Goal: Task Accomplishment & Management: Manage account settings

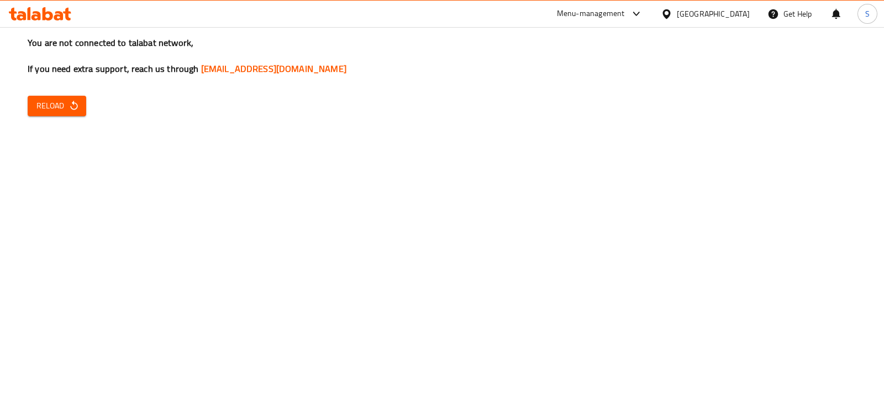
click at [66, 111] on span "Reload" at bounding box center [56, 106] width 41 height 14
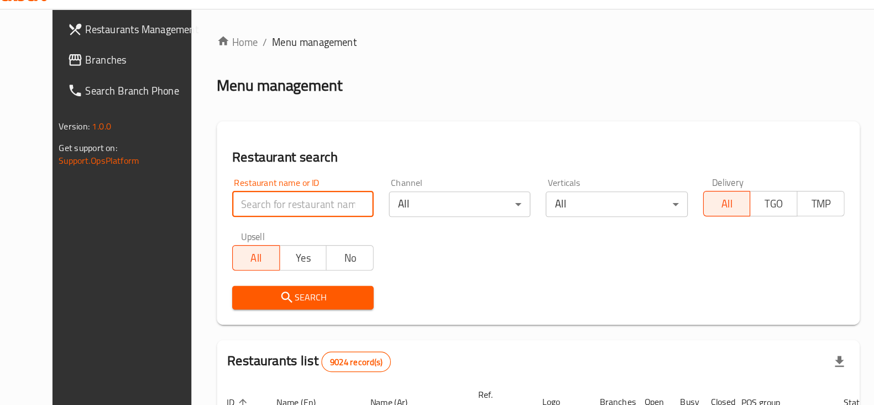
click at [232, 196] on input "search" at bounding box center [293, 196] width 123 height 22
type input "manoun"
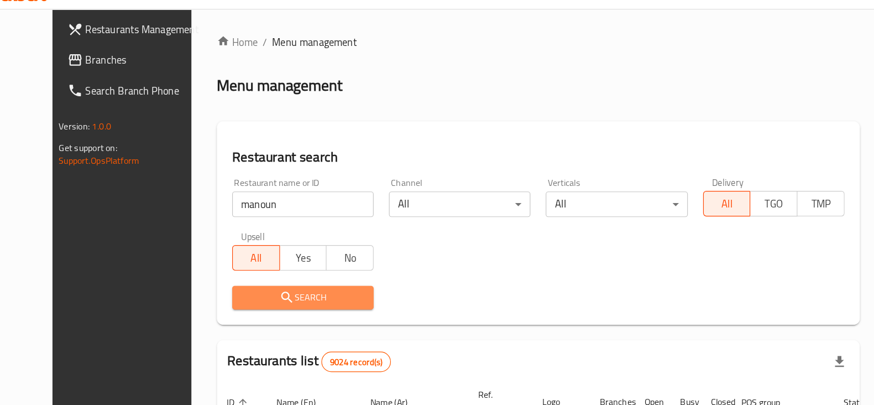
click at [272, 280] on icon "submit" at bounding box center [278, 276] width 13 height 13
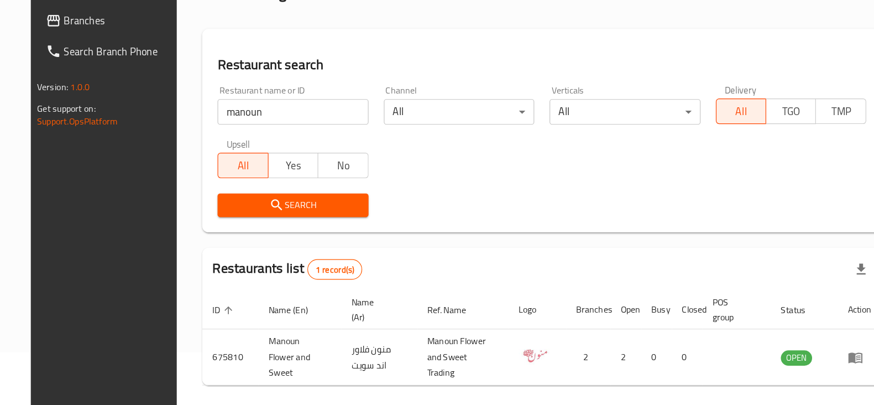
scroll to position [80, 0]
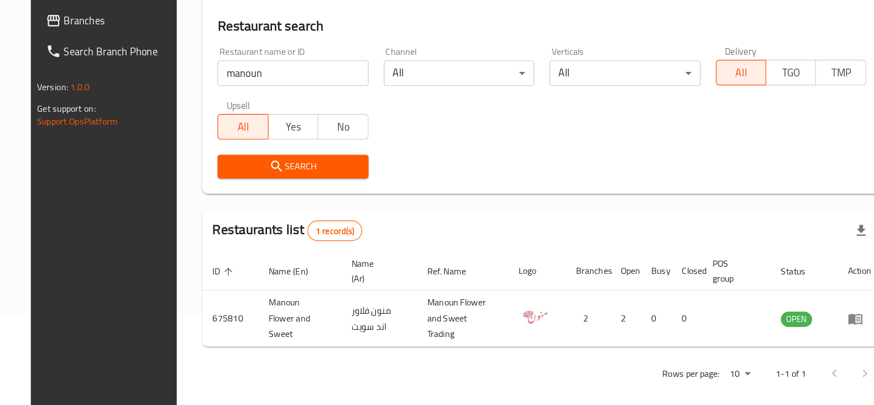
drag, startPoint x: 190, startPoint y: 401, endPoint x: 371, endPoint y: 414, distance: 181.8
click at [371, 325] on html "​ Menu-management Qatar Get Help S Restaurants Management Branches Search Branc…" at bounding box center [437, 122] width 874 height 405
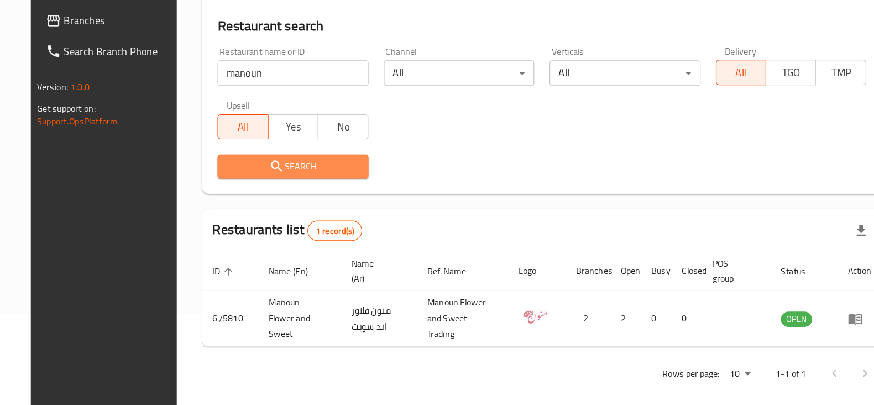
click at [264, 200] on icon "submit" at bounding box center [270, 197] width 13 height 13
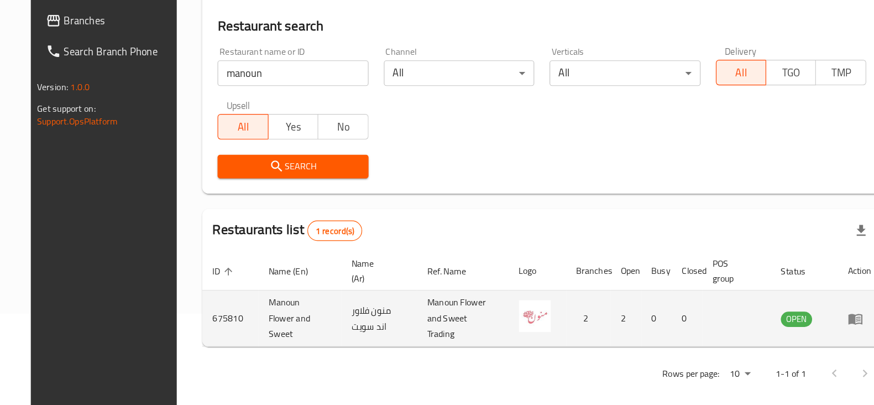
click at [206, 332] on td "675810" at bounding box center [230, 329] width 49 height 49
click at [734, 323] on span "OPEN" at bounding box center [720, 329] width 27 height 13
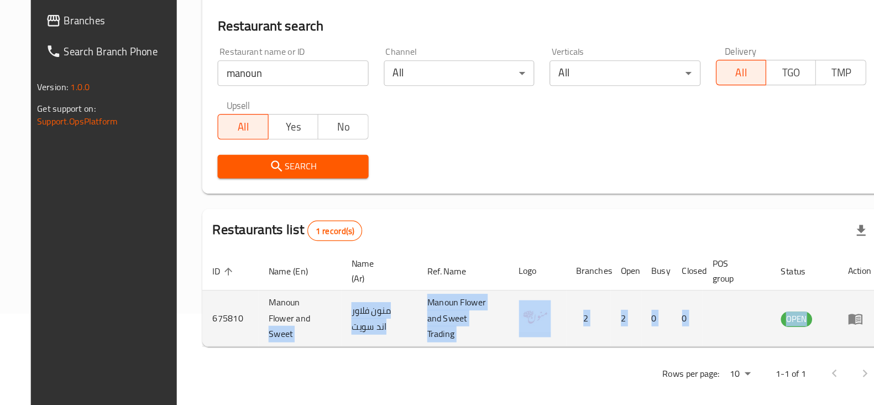
drag, startPoint x: 775, startPoint y: 322, endPoint x: 226, endPoint y: 331, distance: 549.4
click at [226, 331] on tr "675810 Manoun Flower and Sweet منون فلاور اند سويت Manoun Flower and Sweet Trad…" at bounding box center [500, 329] width 589 height 49
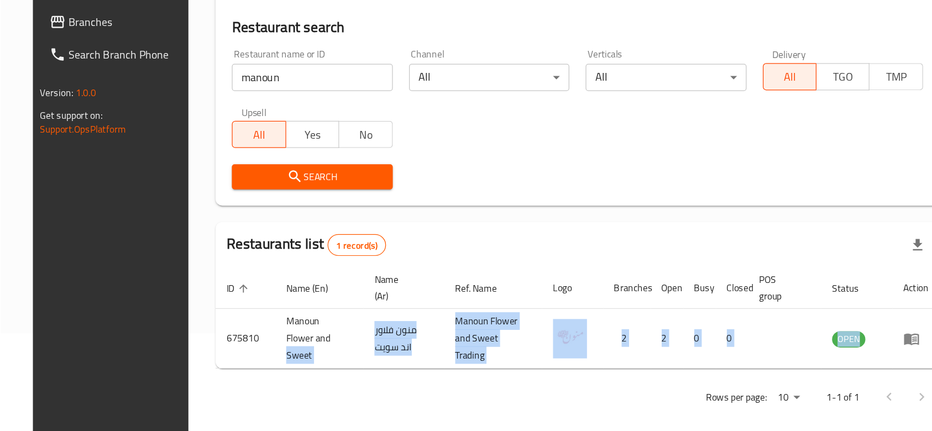
scroll to position [40, 0]
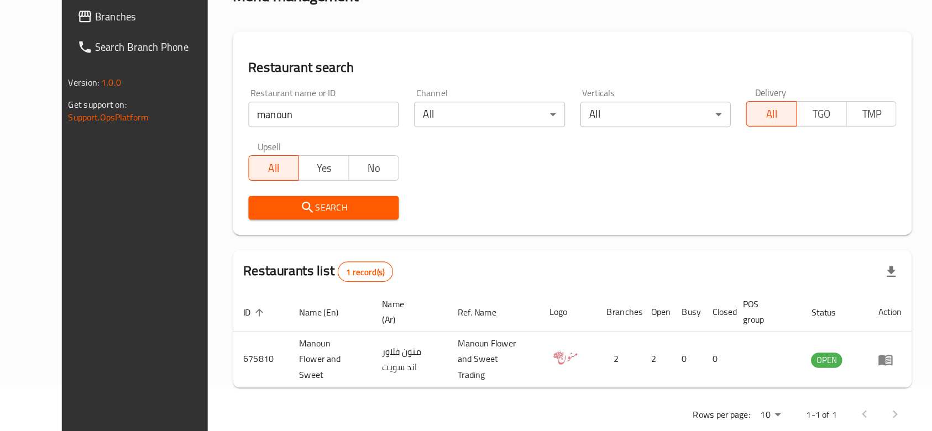
drag, startPoint x: 769, startPoint y: 54, endPoint x: 529, endPoint y: 286, distance: 333.4
click at [529, 286] on div "Restaurants list 1 record(s)" at bounding box center [529, 293] width 589 height 38
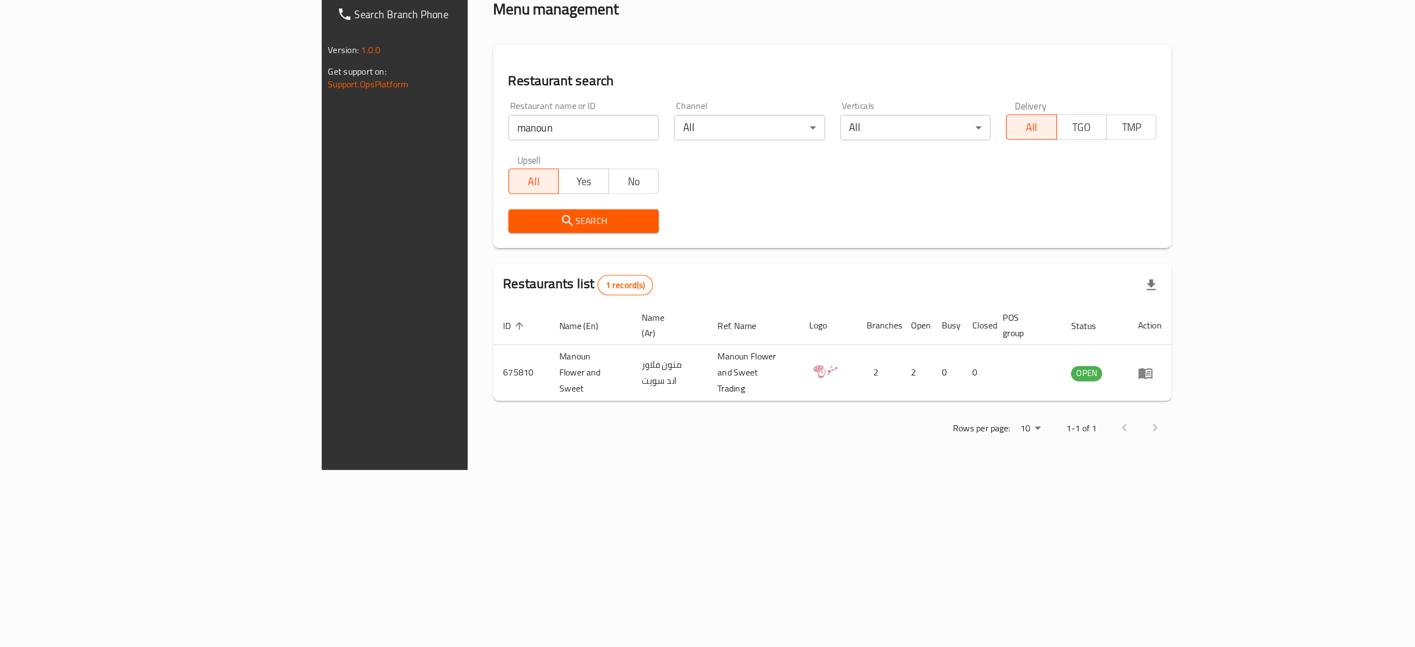
drag, startPoint x: 841, startPoint y: 57, endPoint x: 702, endPoint y: 463, distance: 429.1
click at [702, 404] on div "Home / Menu management Menu management Restaurant search Restaurant name or ID …" at bounding box center [770, 260] width 633 height 466
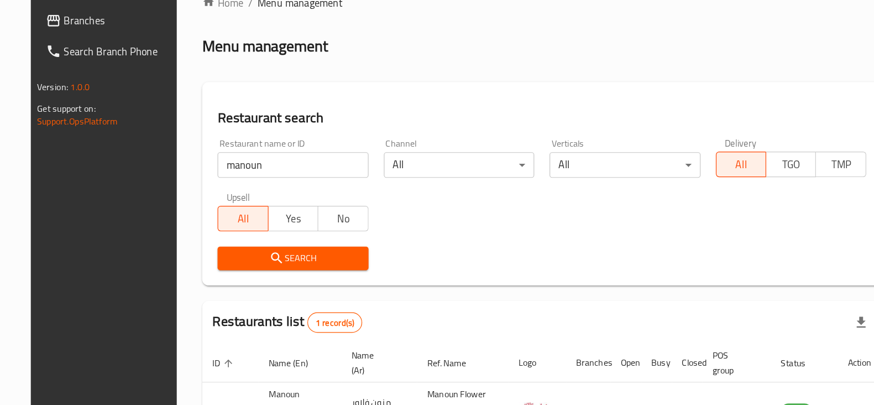
drag, startPoint x: 1265, startPoint y: 86, endPoint x: 466, endPoint y: 277, distance: 821.0
click at [466, 277] on div "Search" at bounding box center [500, 277] width 576 height 34
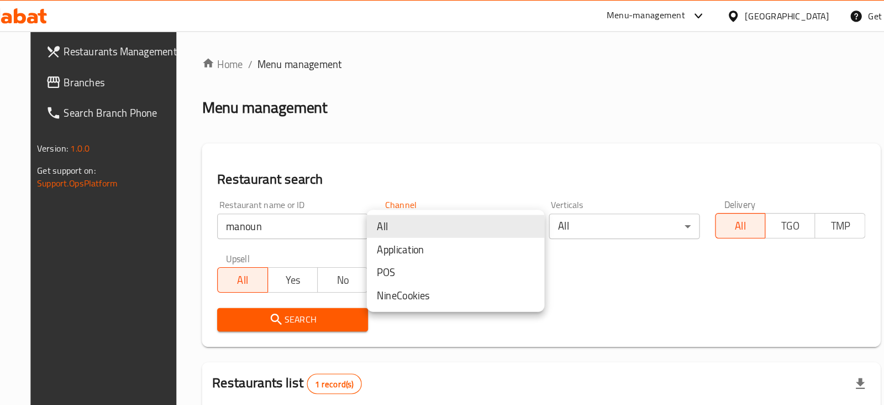
drag, startPoint x: 463, startPoint y: 206, endPoint x: 277, endPoint y: 218, distance: 186.1
click at [277, 218] on body "​ Menu-management Qatar Get Help S Restaurants Management Branches Search Branc…" at bounding box center [442, 215] width 884 height 377
drag, startPoint x: 387, startPoint y: 73, endPoint x: 270, endPoint y: 73, distance: 117.2
click at [270, 73] on div at bounding box center [442, 202] width 884 height 405
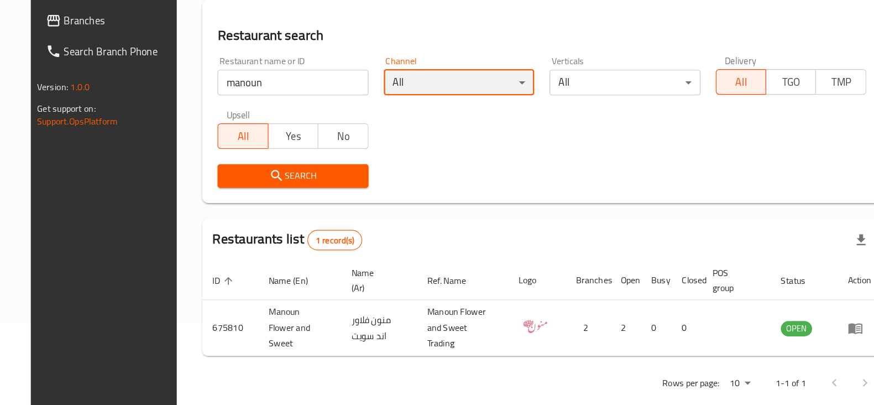
scroll to position [80, 0]
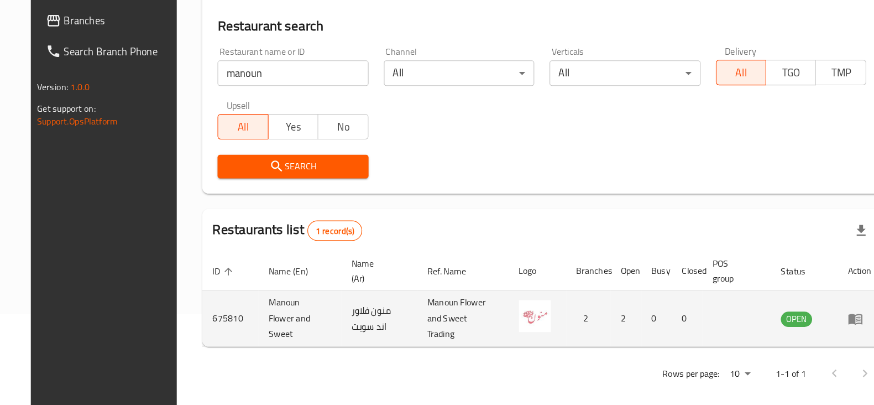
click at [560, 330] on td "2" at bounding box center [540, 329] width 39 height 49
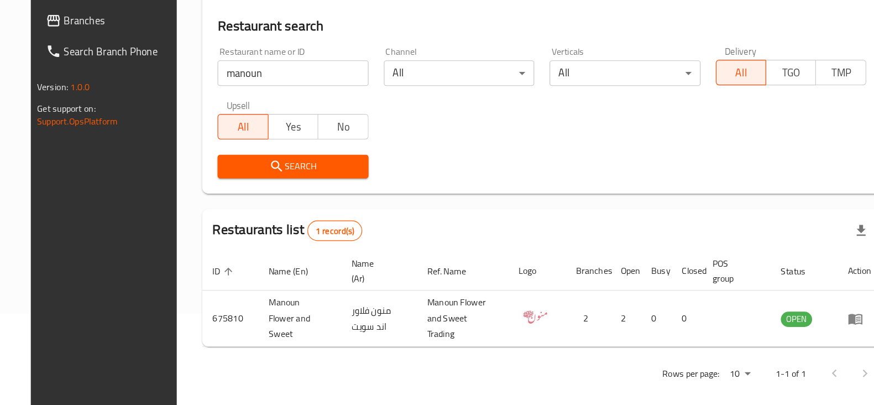
click at [373, 380] on div "Rows per page: 10 1-1 of 1" at bounding box center [500, 377] width 589 height 29
drag, startPoint x: 341, startPoint y: 369, endPoint x: 454, endPoint y: 358, distance: 113.3
click at [454, 363] on div "Rows per page: 10 1-1 of 1" at bounding box center [500, 377] width 589 height 29
drag, startPoint x: 582, startPoint y: 365, endPoint x: 618, endPoint y: 372, distance: 36.1
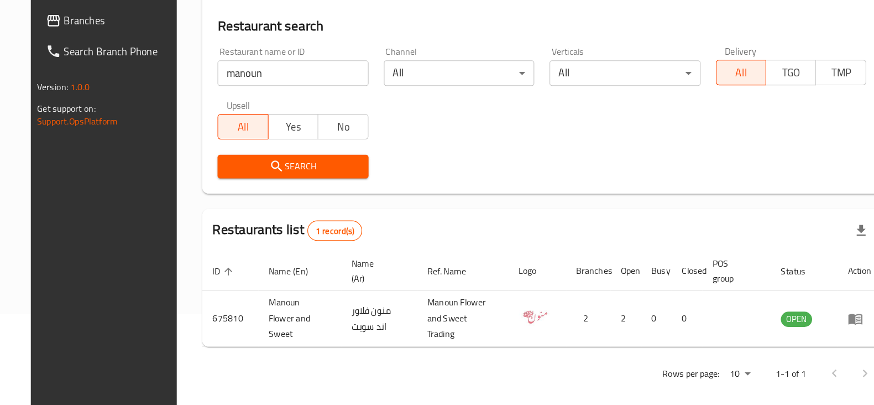
click at [618, 372] on div "Rows per page: 10 1-1 of 1" at bounding box center [500, 377] width 589 height 29
drag, startPoint x: 642, startPoint y: 360, endPoint x: 624, endPoint y: 366, distance: 18.9
click at [624, 366] on div "Rows per page: 10 1-1 of 1" at bounding box center [500, 377] width 589 height 29
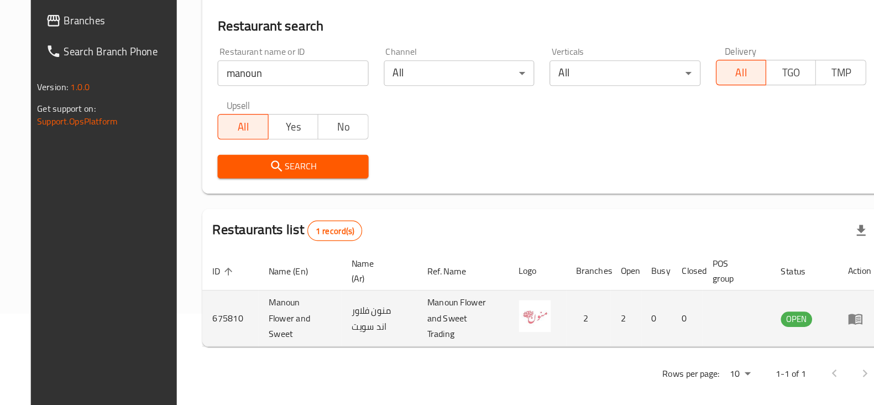
drag, startPoint x: 770, startPoint y: 328, endPoint x: 721, endPoint y: 330, distance: 48.7
click at [721, 330] on tr "675810 Manoun Flower and Sweet منون فلاور اند سويت Manoun Flower and Sweet Trad…" at bounding box center [500, 329] width 589 height 49
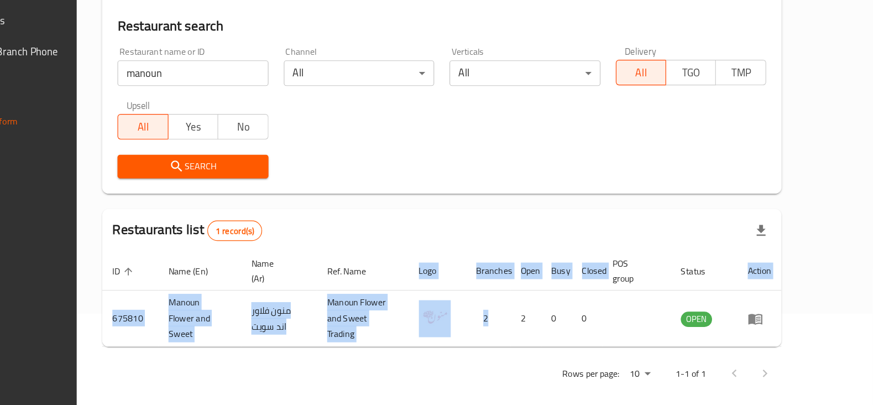
drag, startPoint x: 605, startPoint y: 342, endPoint x: 884, endPoint y: 325, distance: 279.0
click at [873, 325] on html "​ Menu-management Qatar Get Help S Restaurants Management Branches Search Branc…" at bounding box center [437, 122] width 874 height 405
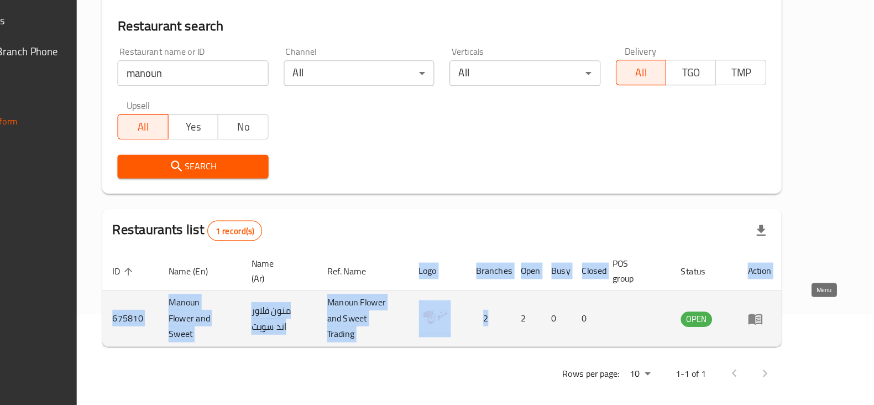
click at [778, 325] on icon "enhanced table" at bounding box center [772, 329] width 12 height 9
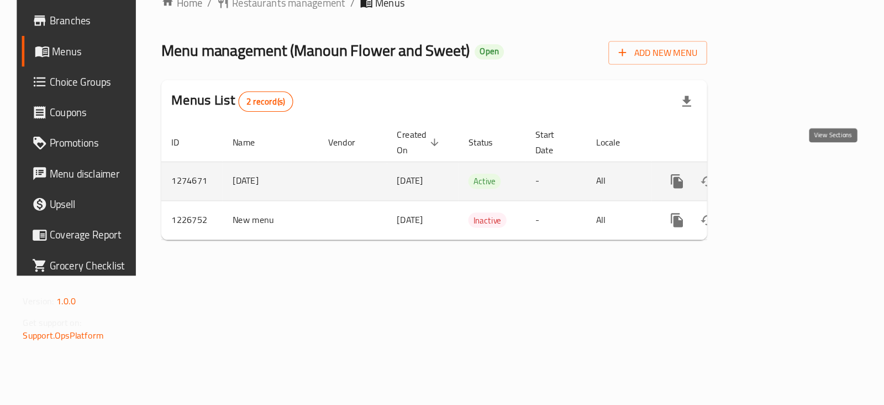
click at [789, 206] on icon "enhanced table" at bounding box center [784, 211] width 10 height 10
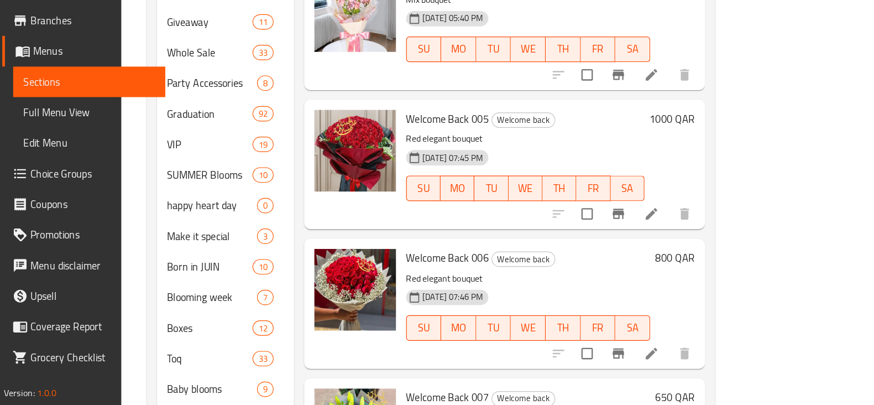
scroll to position [539, 0]
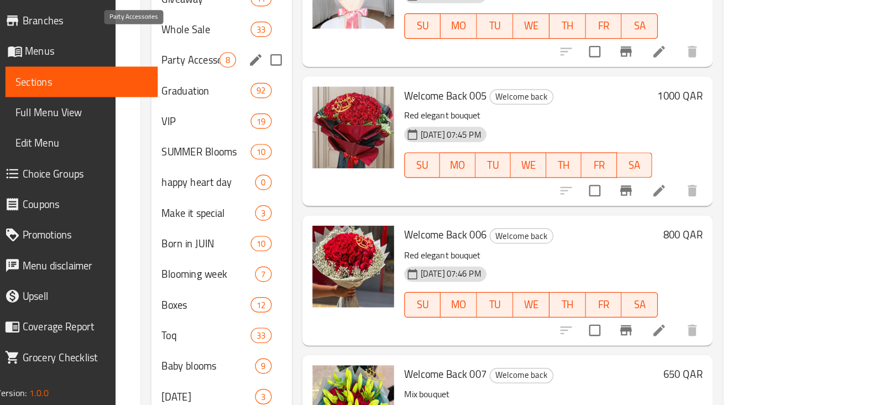
drag, startPoint x: 203, startPoint y: 222, endPoint x: 230, endPoint y: 100, distance: 125.2
click at [248, 100] on div "Welcome back 8 Bouquet 51% discount 0 Special offer 19 30 roses bouquet 50% 7 B…" at bounding box center [309, 132] width 122 height 982
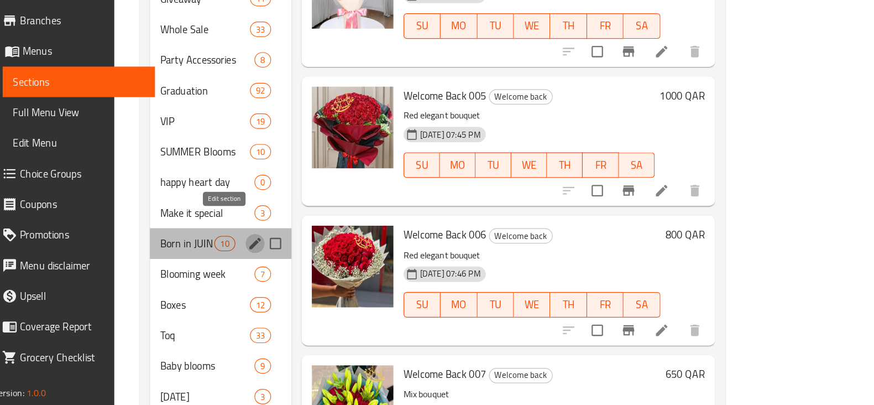
click at [333, 260] on icon "edit" at bounding box center [338, 265] width 10 height 10
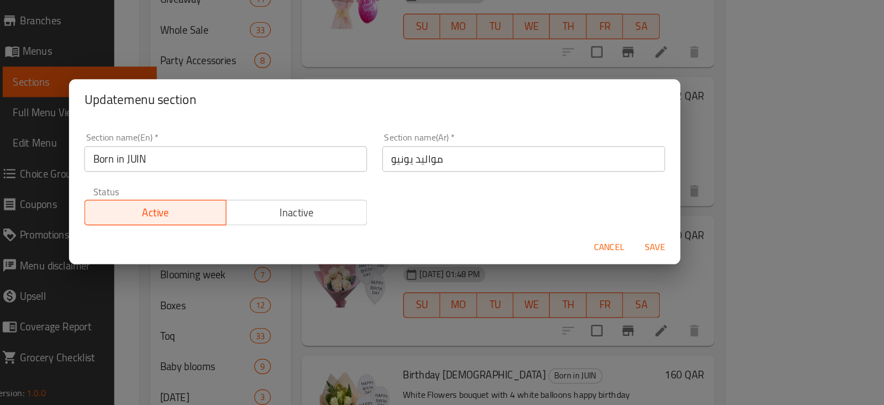
click at [288, 193] on input "Born in JUIN" at bounding box center [312, 191] width 245 height 22
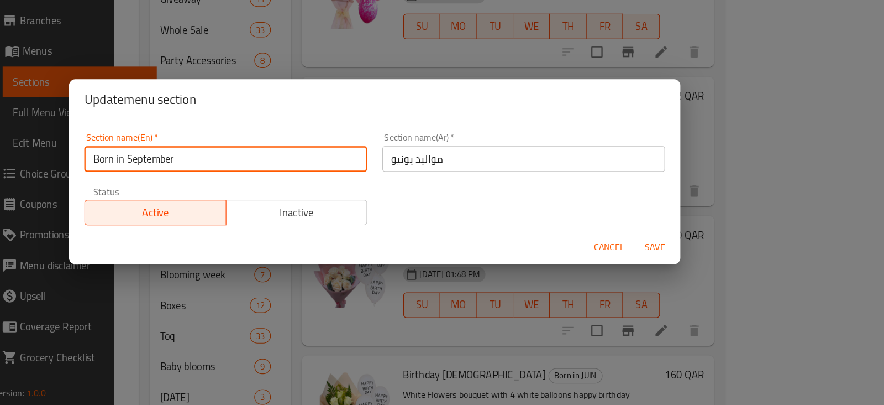
type input "Born in September"
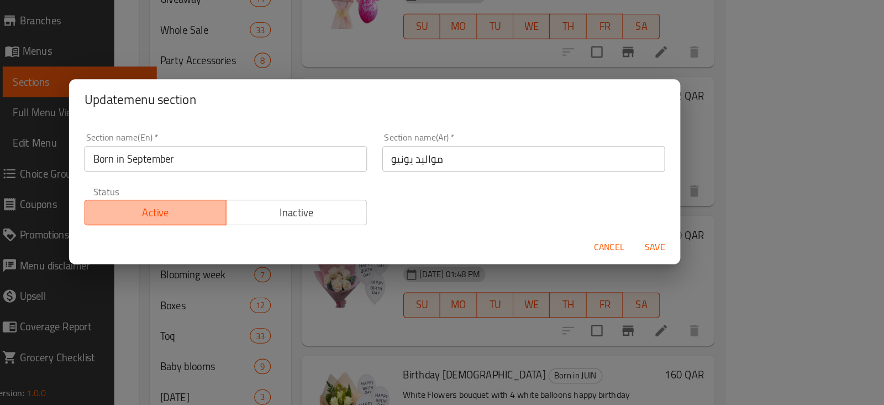
click at [266, 234] on span "Active" at bounding box center [252, 238] width 114 height 16
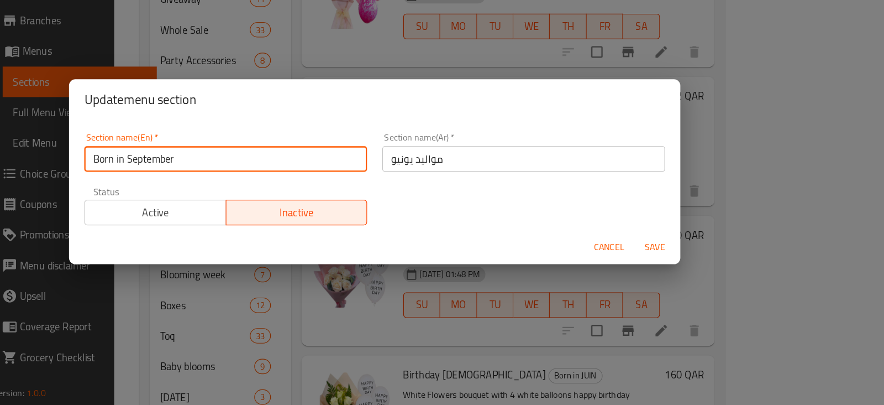
drag, startPoint x: 278, startPoint y: 189, endPoint x: 162, endPoint y: 187, distance: 116.1
click at [162, 187] on div "Update menu section Section name(En)   * Born in September Section name(En) * S…" at bounding box center [442, 202] width 884 height 405
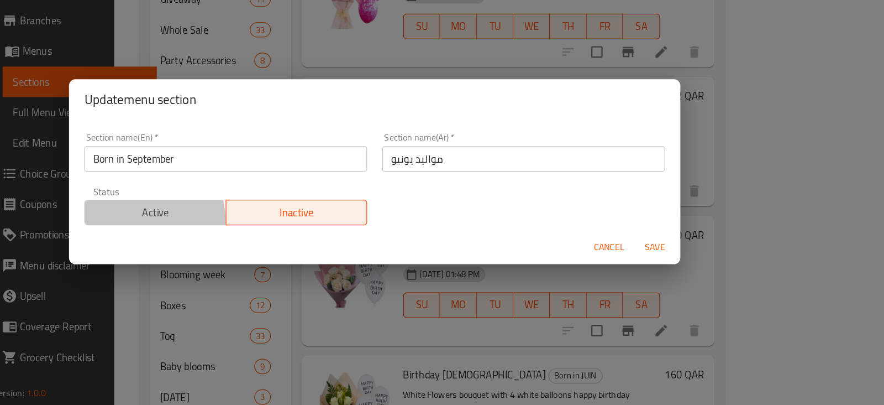
click at [233, 245] on span "Active" at bounding box center [252, 238] width 114 height 16
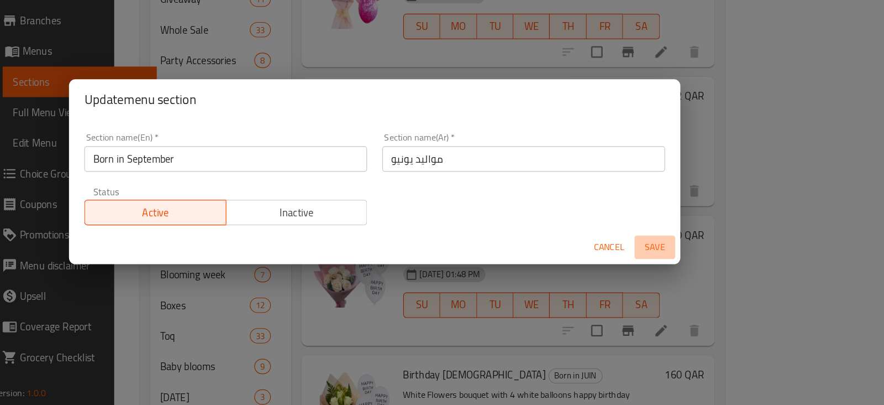
click at [692, 264] on span "Save" at bounding box center [685, 268] width 27 height 14
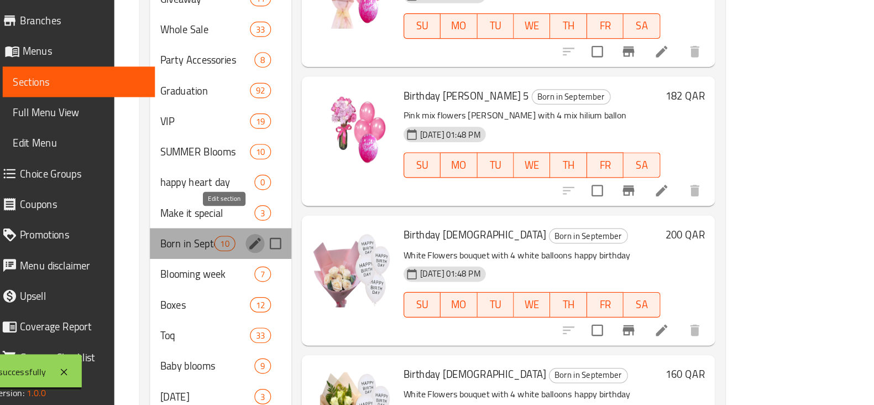
click at [333, 260] on icon "edit" at bounding box center [338, 265] width 10 height 10
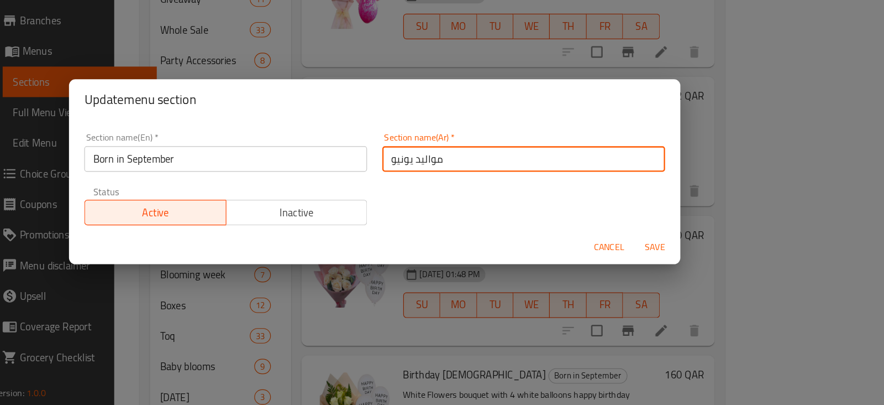
click at [524, 183] on input "مواليد يونيو" at bounding box center [571, 191] width 245 height 22
type input "م"
paste input "ولد في سبتمبر"
type input "ولد في سبتمبر"
click at [690, 267] on span "Save" at bounding box center [685, 268] width 27 height 14
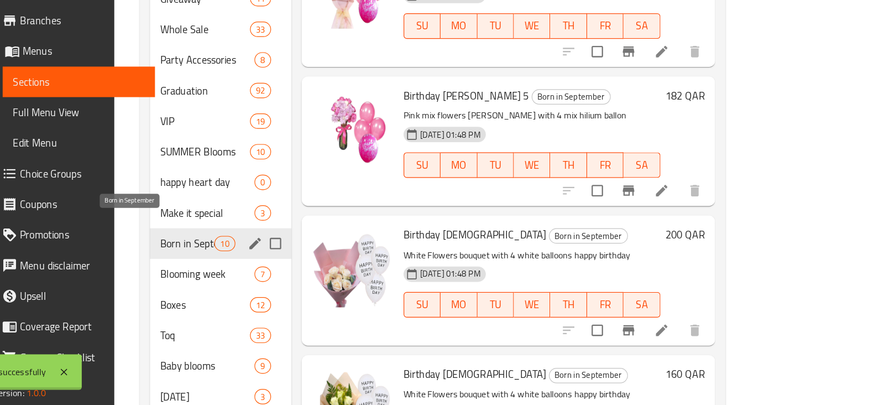
click at [256, 258] on span "Born in September" at bounding box center [279, 264] width 47 height 13
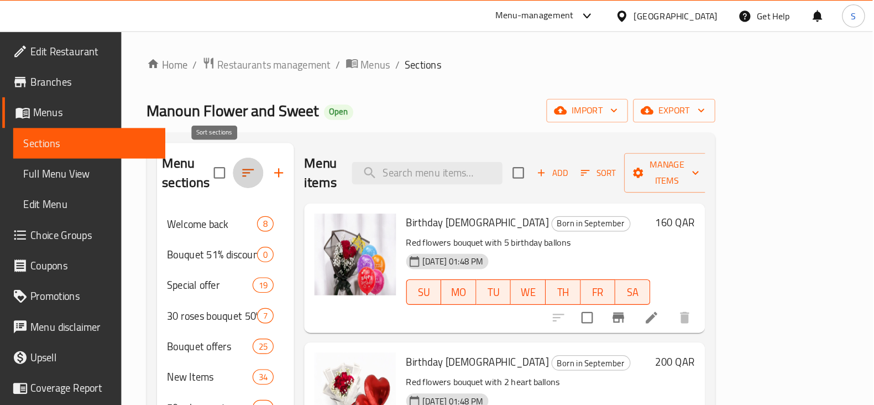
click at [326, 145] on icon "button" at bounding box center [332, 149] width 13 height 13
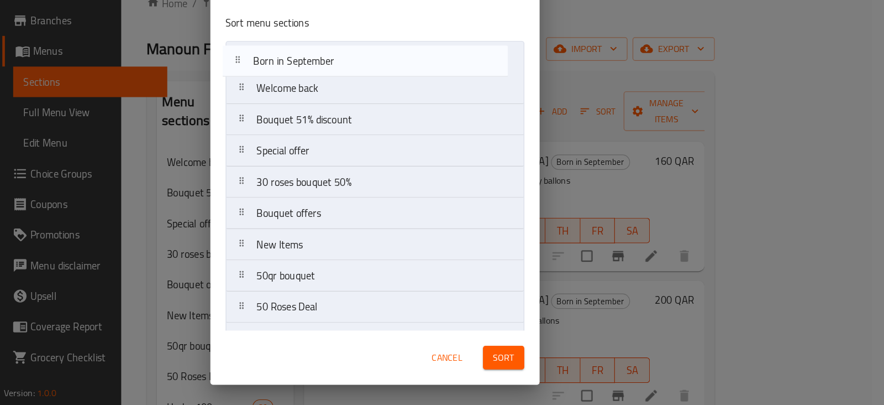
drag, startPoint x: 329, startPoint y: 249, endPoint x: 323, endPoint y: 108, distance: 140.5
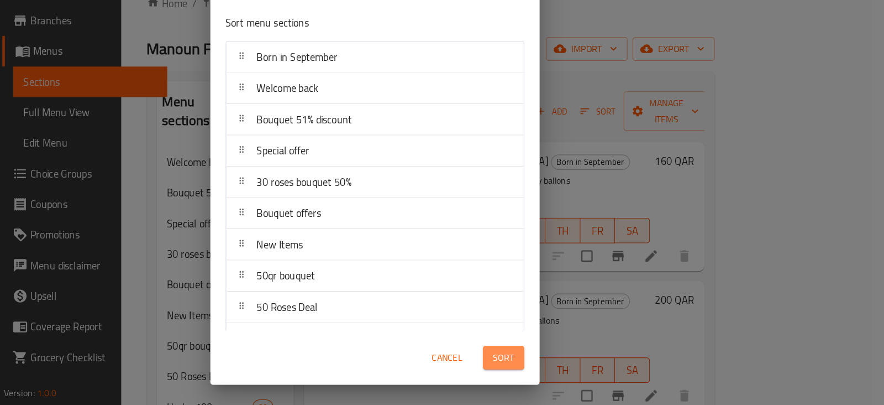
click at [553, 361] on span "Sort" at bounding box center [554, 363] width 18 height 14
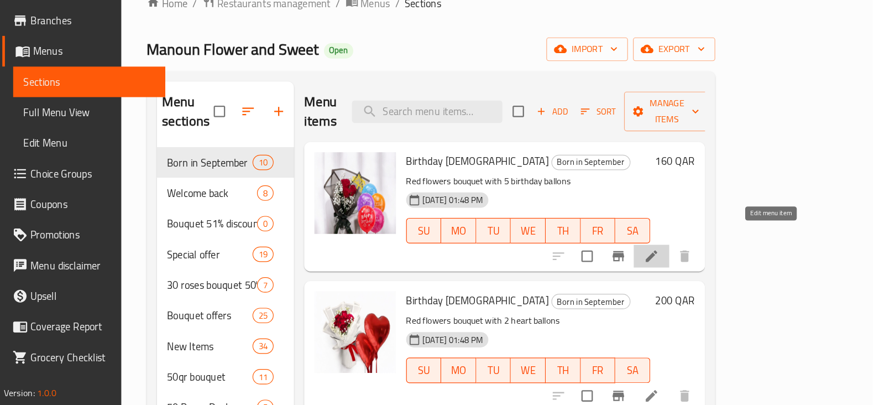
click at [689, 269] on icon at bounding box center [681, 275] width 13 height 13
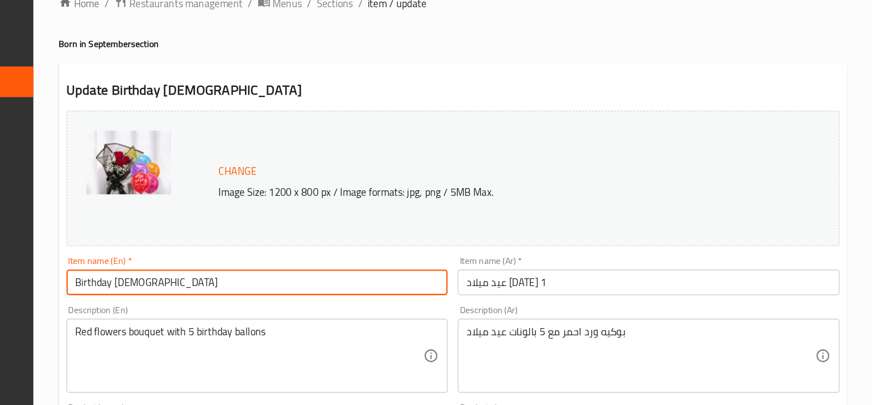
click at [243, 297] on input "Birthday January 1" at bounding box center [340, 298] width 331 height 22
type input "Birthday 1"
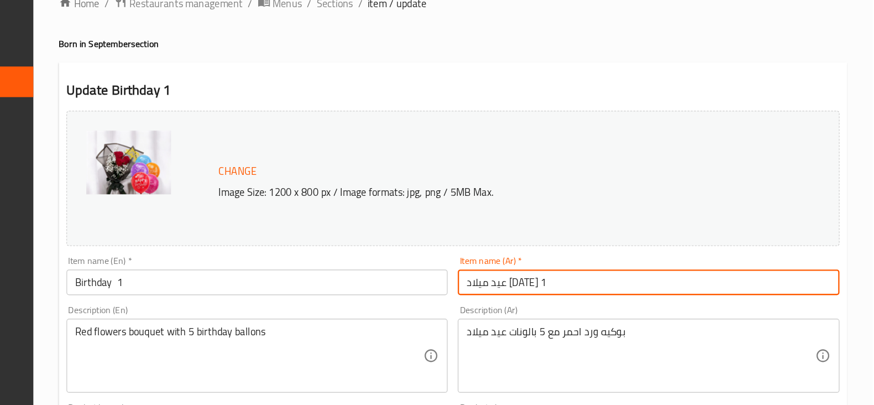
drag, startPoint x: 543, startPoint y: 296, endPoint x: 529, endPoint y: 296, distance: 13.8
click at [529, 296] on input "عيد ميلاد يناير 1" at bounding box center [679, 298] width 331 height 22
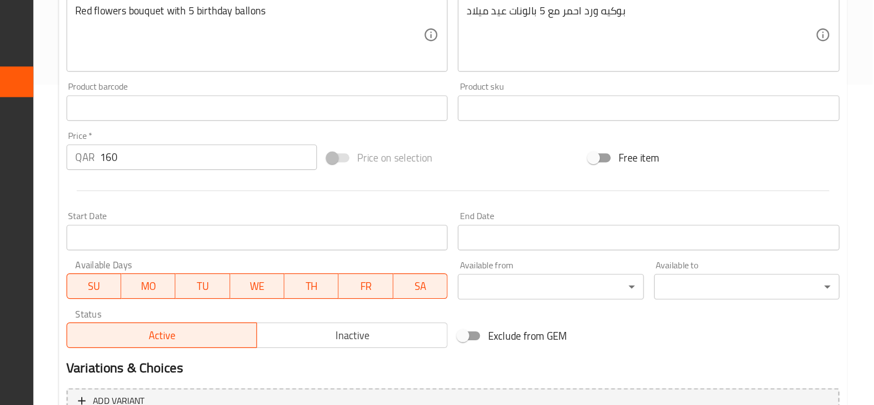
scroll to position [392, 0]
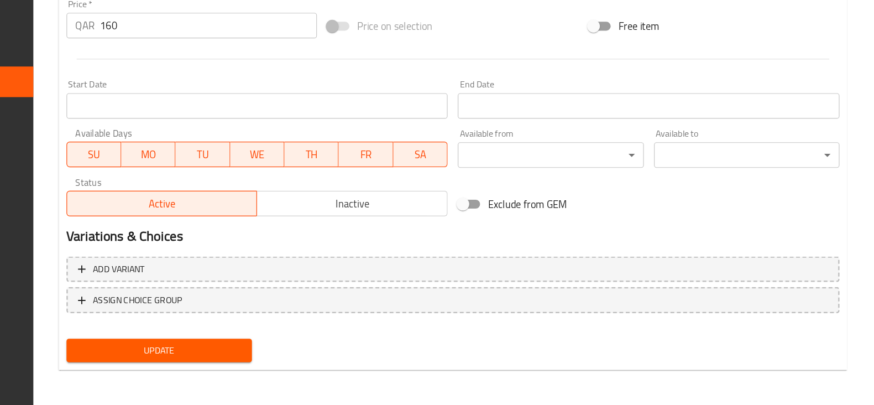
type input "عيد ميلاد 1"
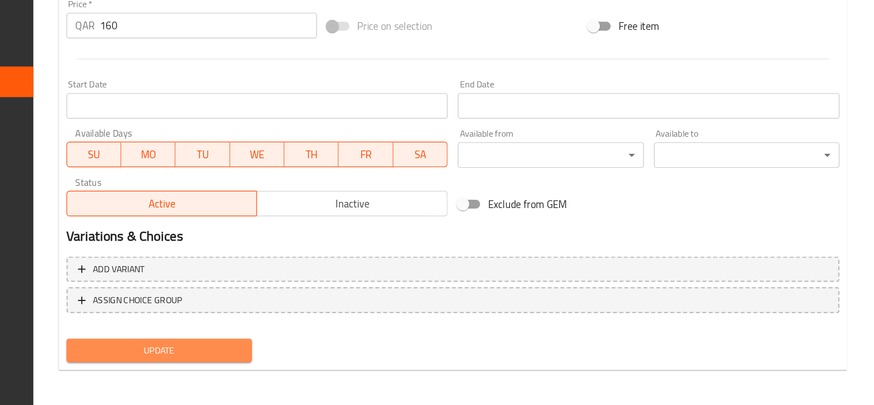
click at [233, 353] on span "Update" at bounding box center [254, 357] width 143 height 14
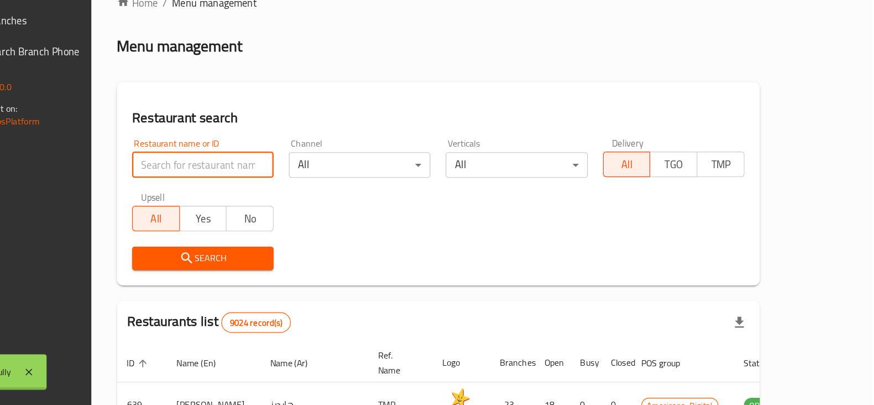
click at [232, 190] on input "search" at bounding box center [293, 196] width 123 height 22
click button "Search" at bounding box center [293, 277] width 123 height 20
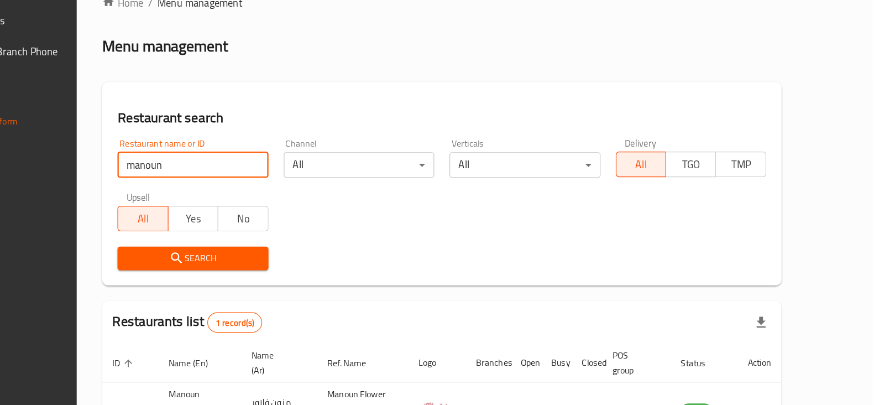
type input "manoun flowers"
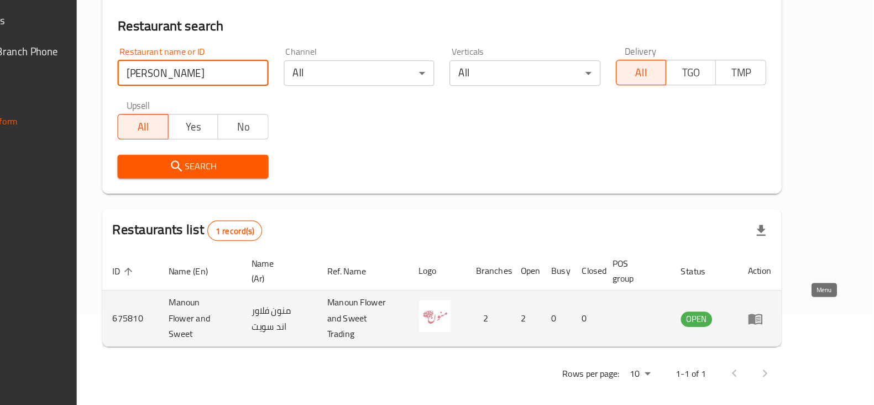
click at [776, 328] on icon "enhanced table" at bounding box center [775, 330] width 4 height 4
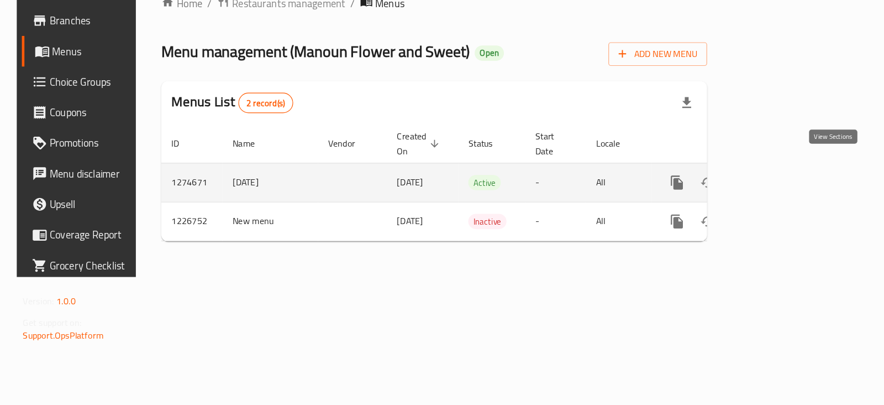
click at [791, 205] on icon "enhanced table" at bounding box center [784, 211] width 13 height 13
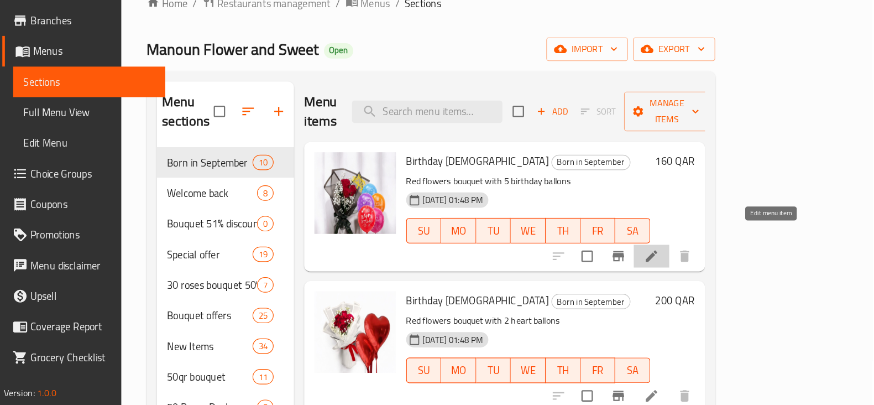
click at [689, 269] on icon at bounding box center [681, 275] width 13 height 13
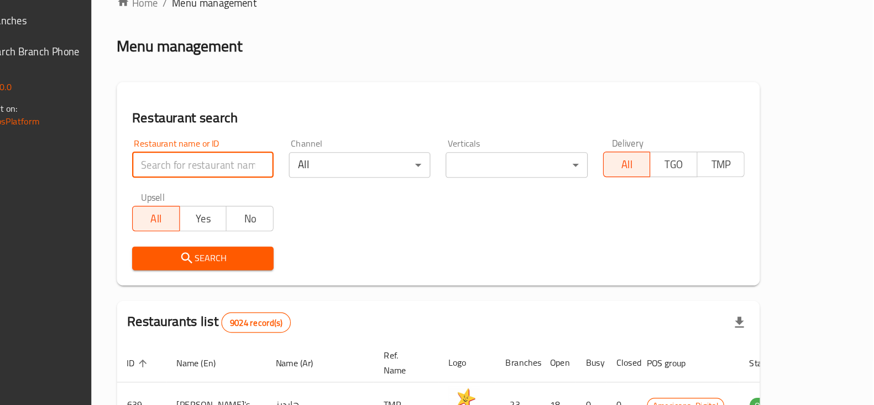
click at [280, 197] on input "search" at bounding box center [293, 196] width 123 height 22
type input "manoun"
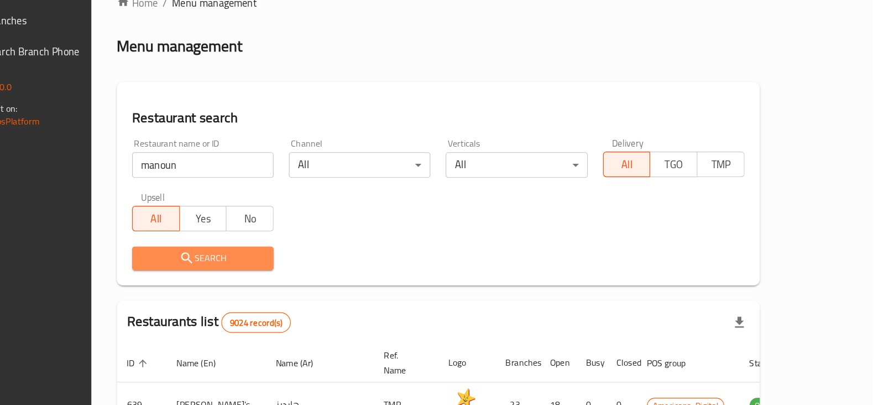
click at [240, 271] on span "Search" at bounding box center [292, 277] width 105 height 14
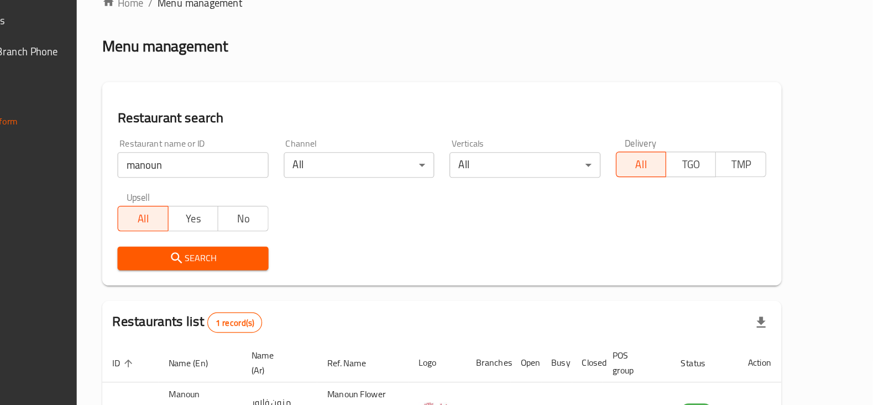
scroll to position [80, 0]
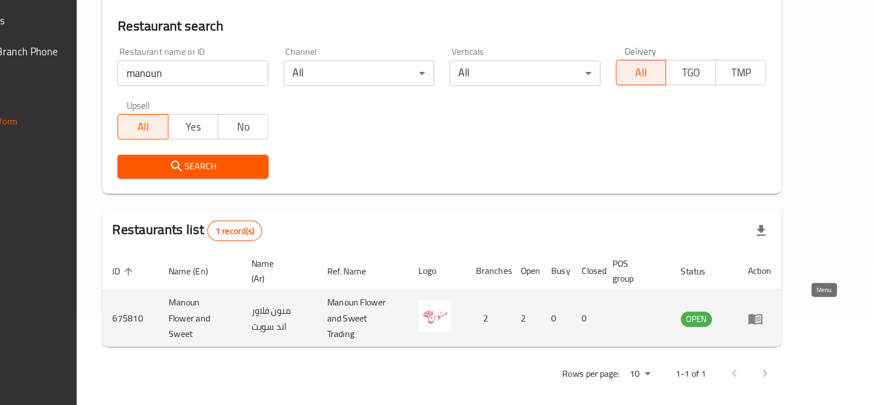
click at [779, 323] on icon "enhanced table" at bounding box center [771, 329] width 13 height 13
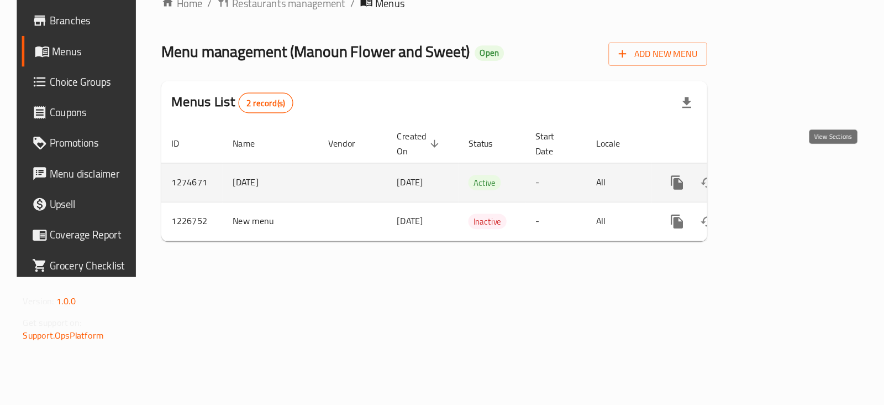
click at [797, 207] on link "enhanced table" at bounding box center [784, 211] width 27 height 27
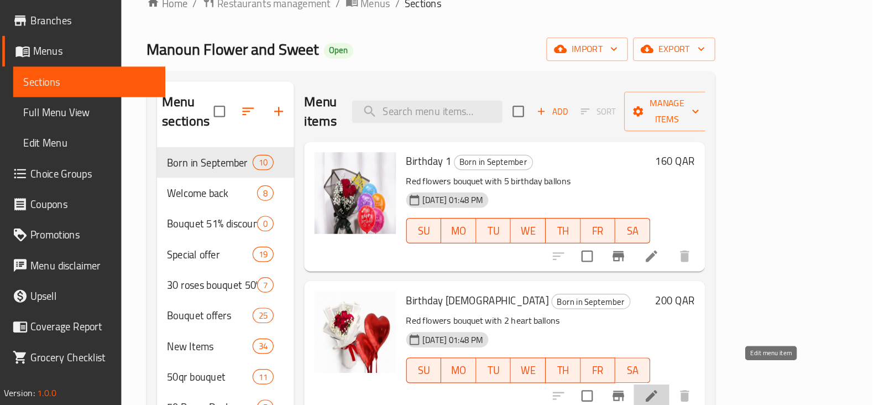
click at [689, 390] on icon at bounding box center [681, 396] width 13 height 13
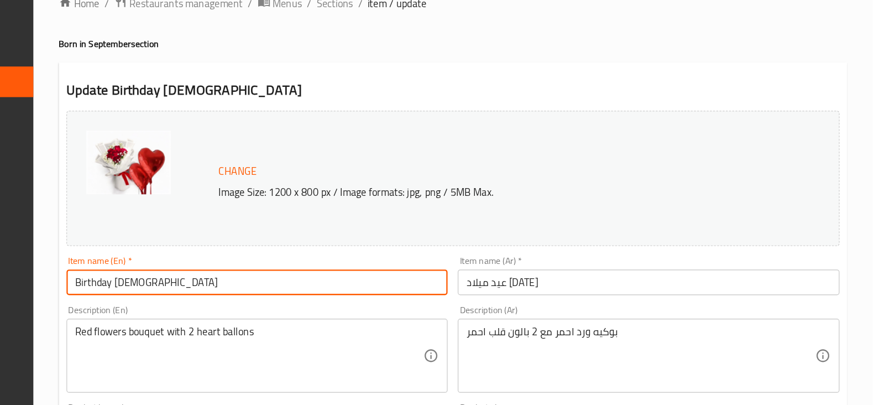
click at [243, 301] on input "Birthday [DEMOGRAPHIC_DATA]" at bounding box center [340, 298] width 331 height 22
type input "Birthday 2"
click at [543, 300] on input "عيد ميلاد [DATE]" at bounding box center [679, 298] width 331 height 22
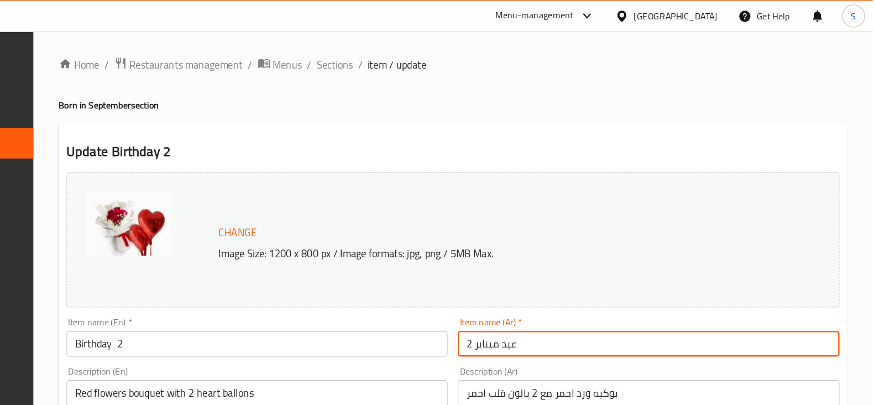
type input "عيد ميناير 2"
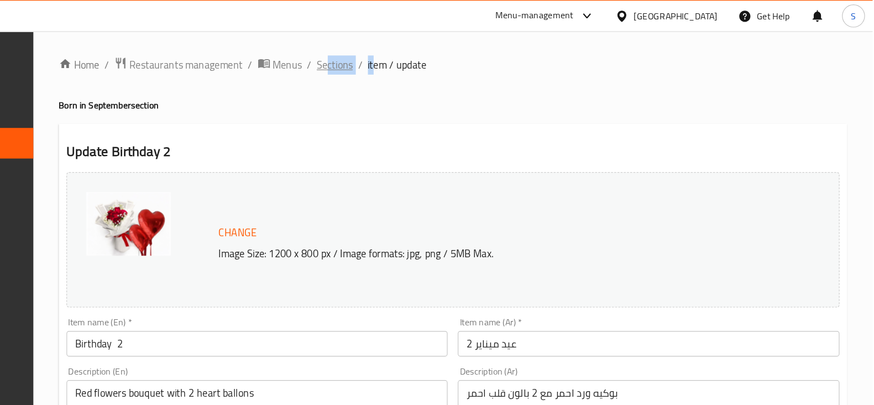
drag, startPoint x: 441, startPoint y: 61, endPoint x: 400, endPoint y: 61, distance: 40.9
click at [400, 61] on ol "Home / Restaurants management / Menus / Sections / item / update" at bounding box center [510, 56] width 684 height 14
click at [400, 61] on span "Sections" at bounding box center [408, 56] width 32 height 13
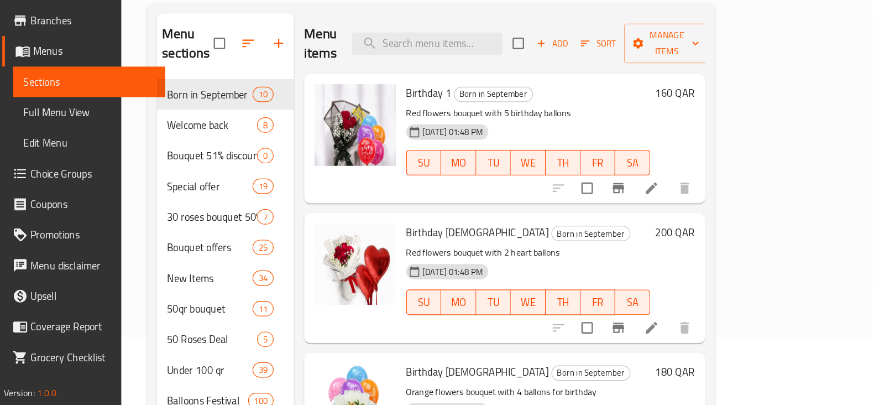
scroll to position [60, 0]
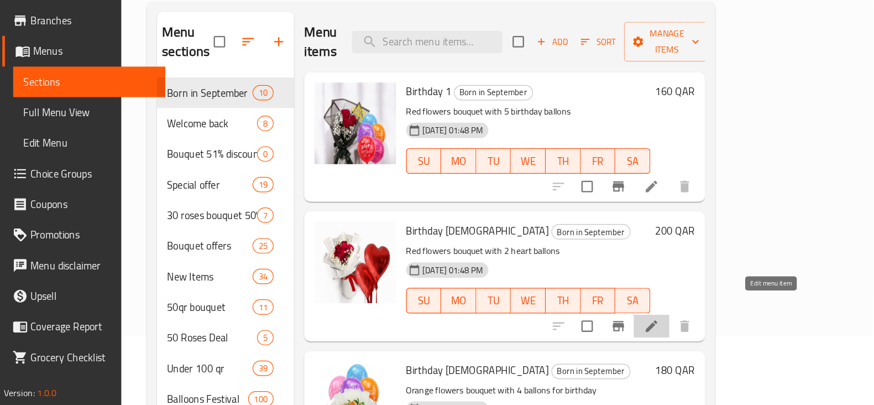
click at [689, 329] on icon at bounding box center [681, 335] width 13 height 13
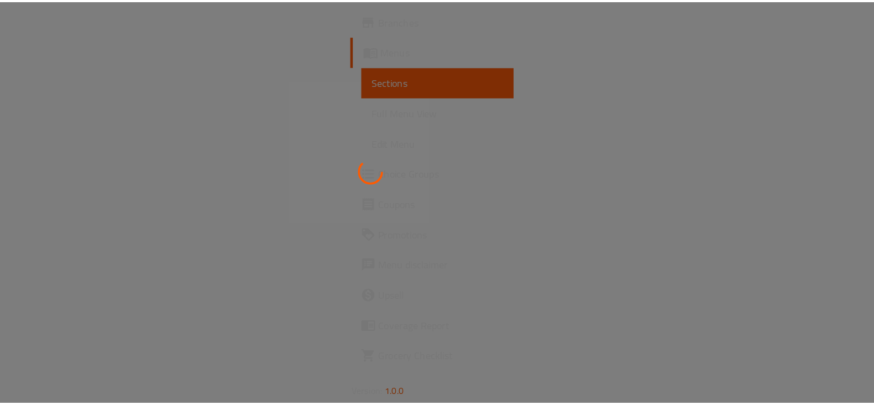
scroll to position [60, 0]
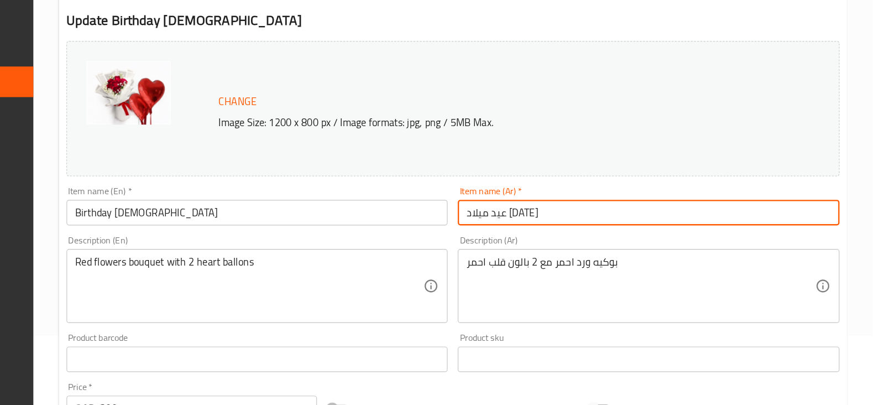
drag, startPoint x: 527, startPoint y: 237, endPoint x: 543, endPoint y: 239, distance: 15.6
click at [543, 239] on input "عيد ميلاد [DATE]" at bounding box center [679, 238] width 331 height 22
drag, startPoint x: 543, startPoint y: 239, endPoint x: 529, endPoint y: 239, distance: 13.3
click at [529, 239] on input "عيد ميلاد [DATE]" at bounding box center [679, 238] width 331 height 22
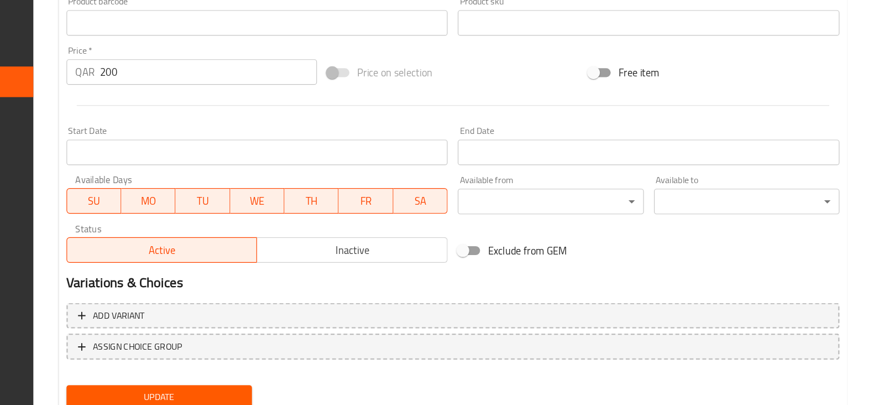
scroll to position [392, 0]
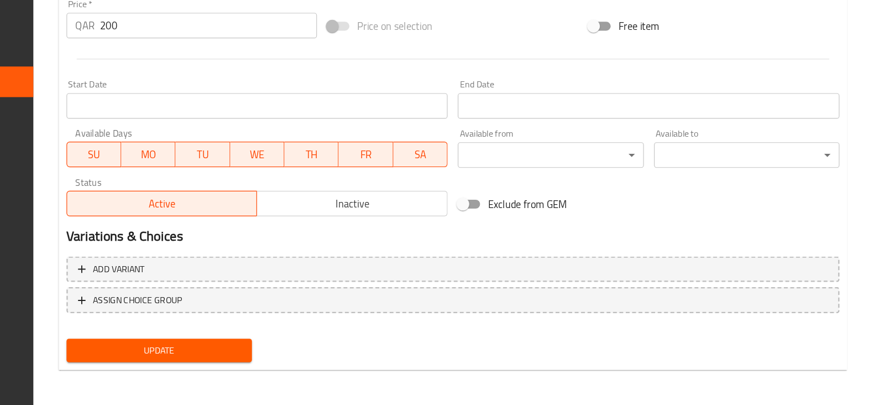
type input "عيد ميلاد 2"
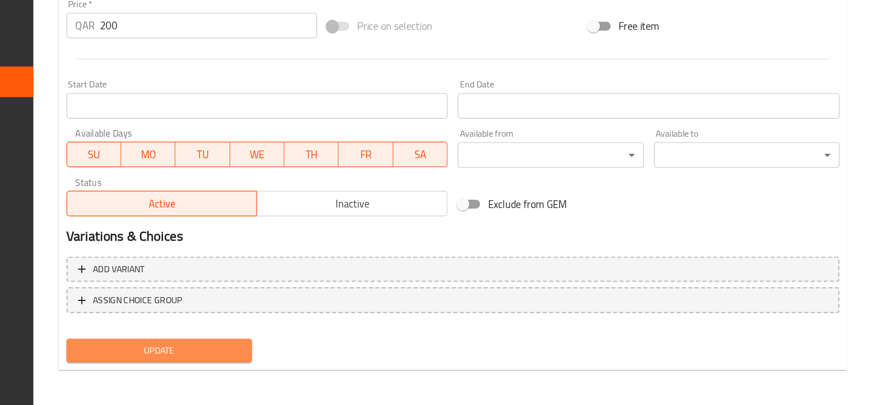
click at [242, 351] on span "Update" at bounding box center [254, 357] width 143 height 14
click at [263, 351] on span "Update" at bounding box center [254, 357] width 143 height 14
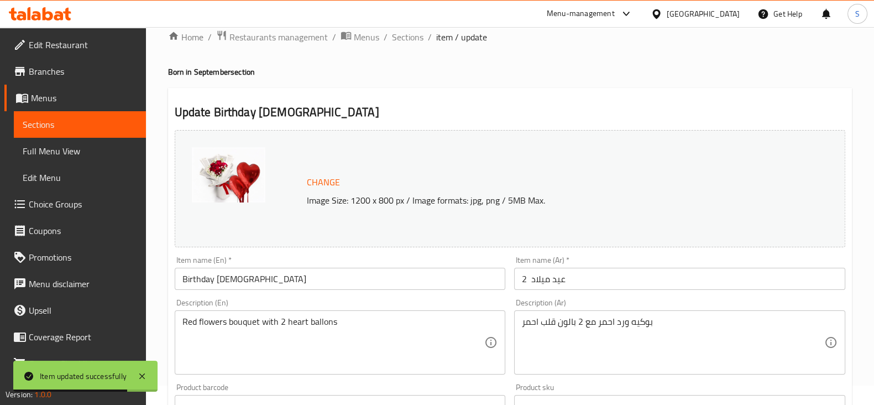
scroll to position [0, 0]
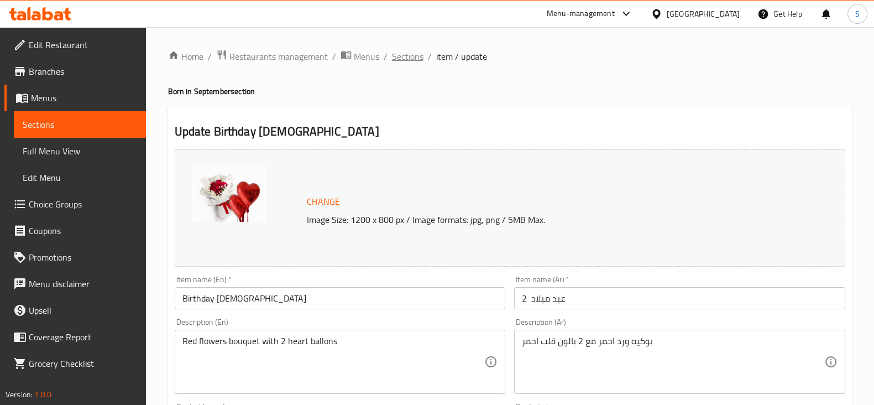
click at [401, 61] on span "Sections" at bounding box center [408, 56] width 32 height 13
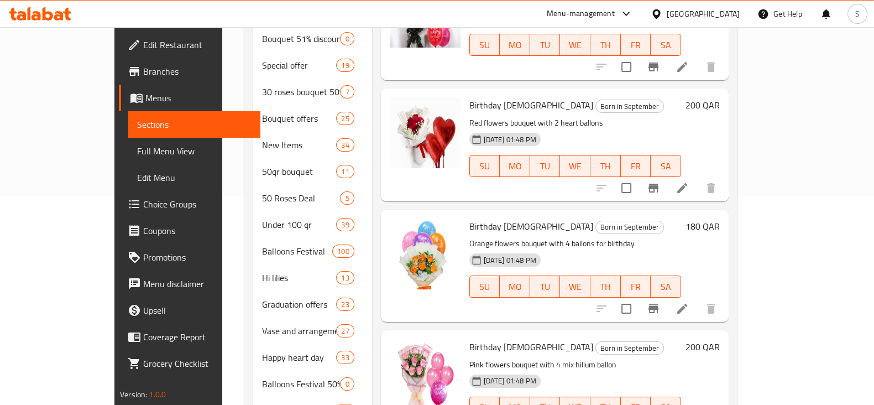
scroll to position [237, 0]
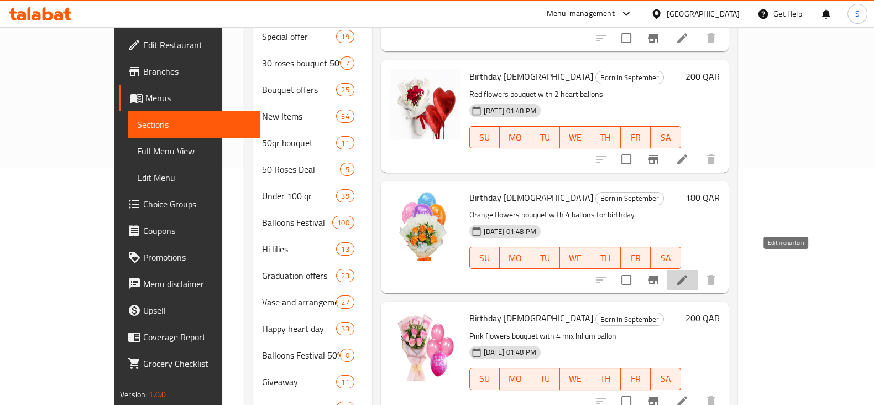
click at [689, 273] on icon at bounding box center [681, 279] width 13 height 13
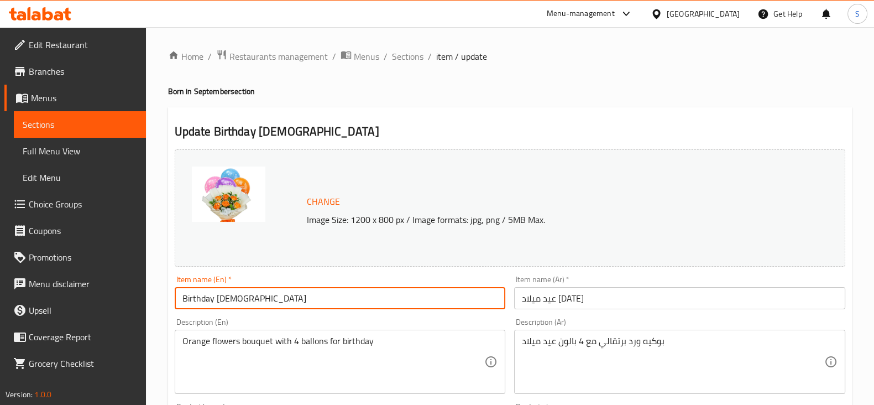
click at [243, 298] on input "Birthday [DEMOGRAPHIC_DATA]" at bounding box center [340, 298] width 331 height 22
type input "Birthday 3"
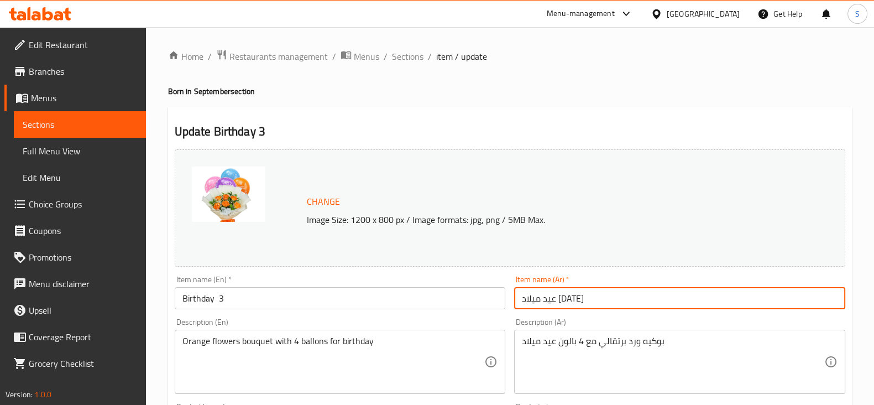
drag, startPoint x: 543, startPoint y: 298, endPoint x: 528, endPoint y: 299, distance: 14.9
click at [528, 299] on input "عيد ميلاد [DATE]" at bounding box center [679, 298] width 331 height 22
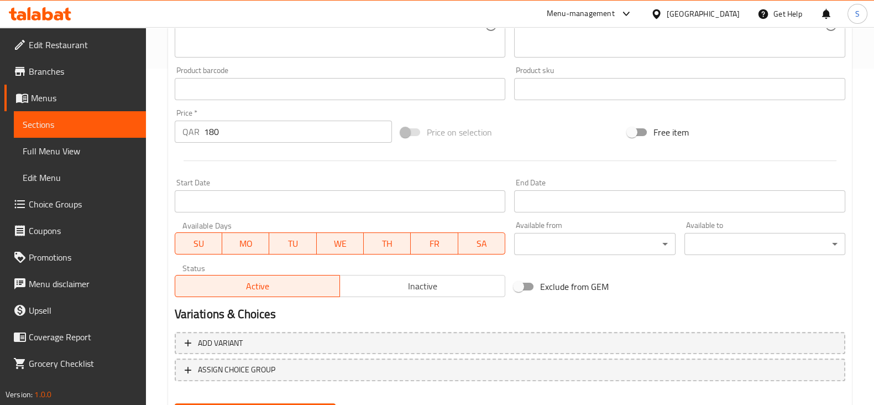
scroll to position [392, 0]
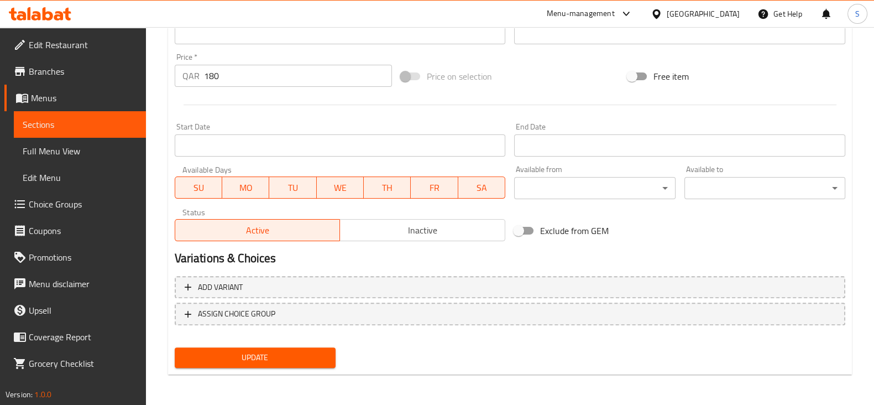
type input "عيد ميلاد 3"
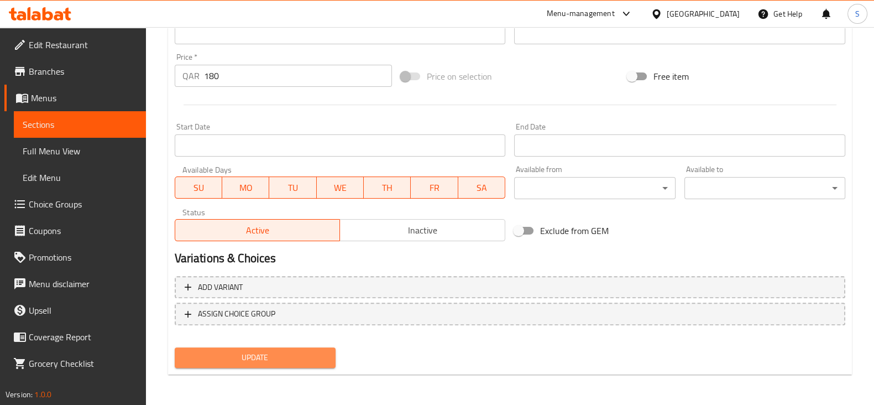
click at [208, 353] on span "Update" at bounding box center [254, 357] width 143 height 14
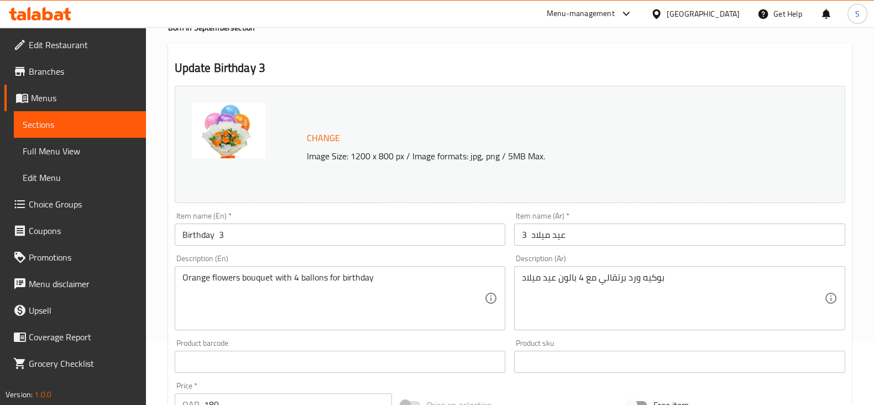
scroll to position [0, 0]
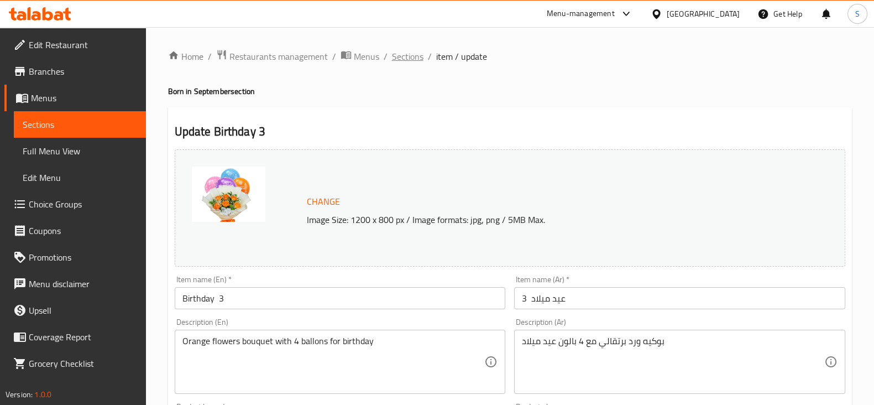
click at [402, 53] on span "Sections" at bounding box center [408, 56] width 32 height 13
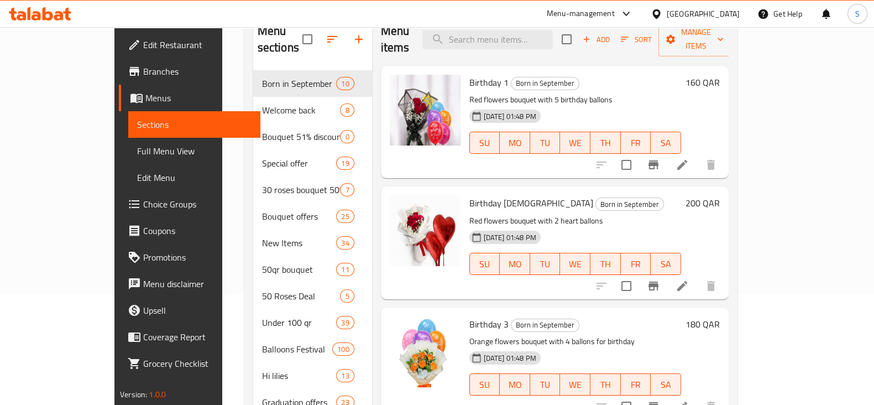
scroll to position [112, 0]
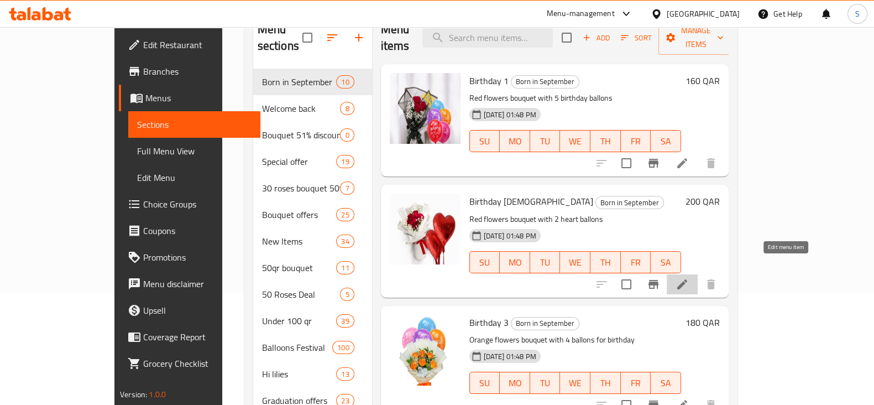
click at [687, 279] on icon at bounding box center [682, 284] width 10 height 10
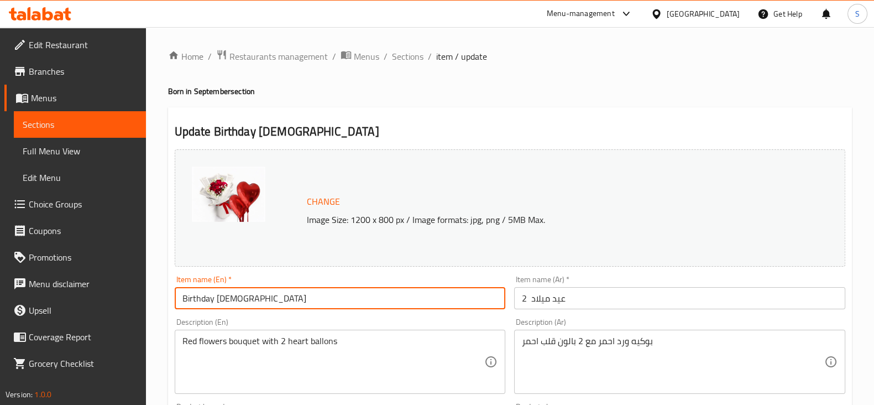
drag, startPoint x: 243, startPoint y: 300, endPoint x: 216, endPoint y: 301, distance: 27.1
click at [216, 301] on input "Birthday [DEMOGRAPHIC_DATA]" at bounding box center [340, 298] width 331 height 22
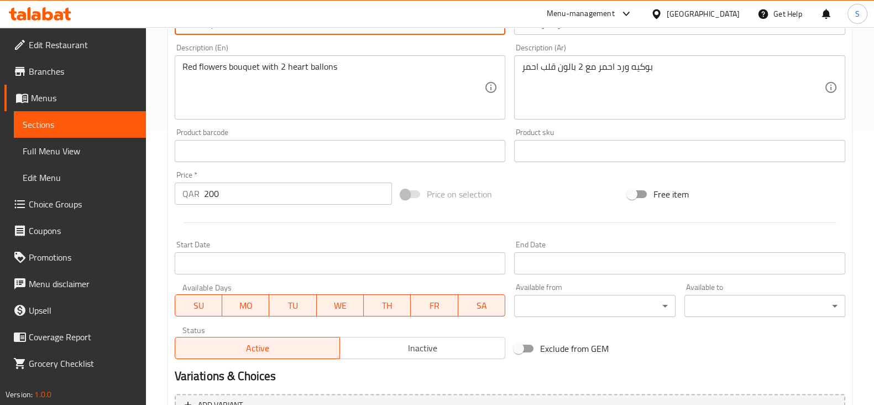
scroll to position [392, 0]
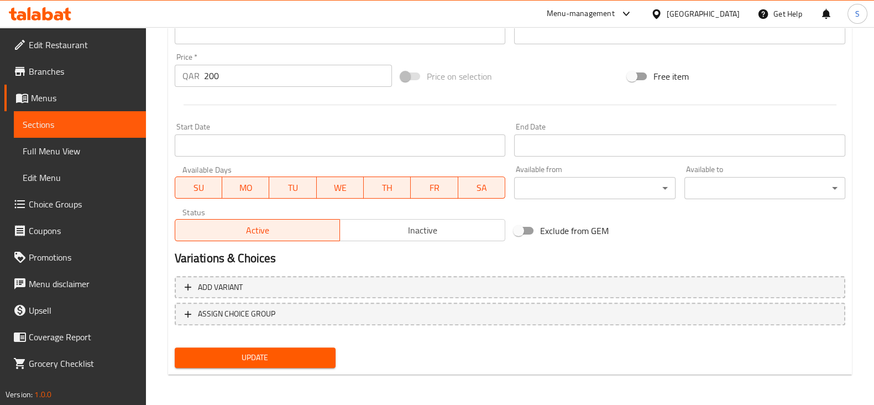
type input "Birthday 2"
click at [219, 362] on span "Update" at bounding box center [254, 357] width 143 height 14
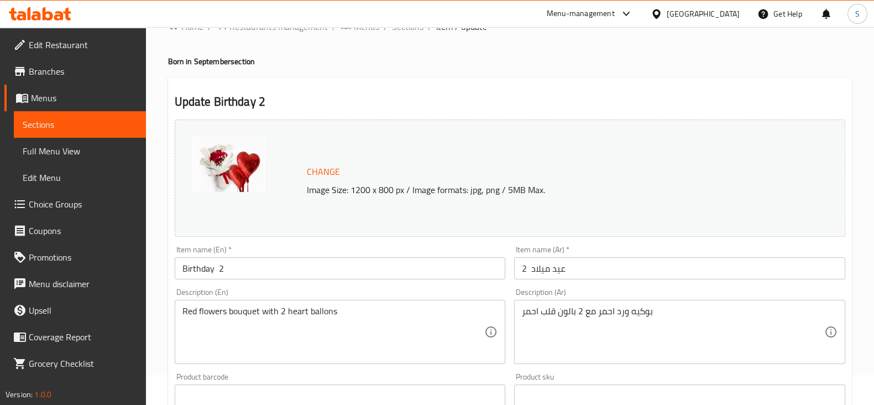
scroll to position [0, 0]
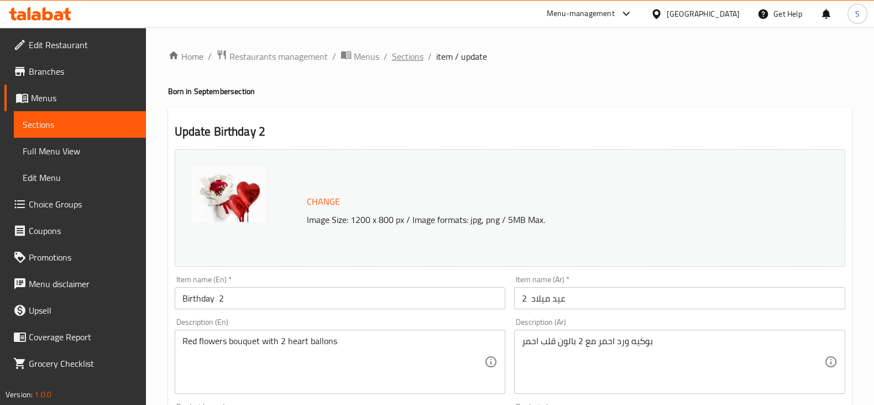
click at [408, 51] on span "Sections" at bounding box center [408, 56] width 32 height 13
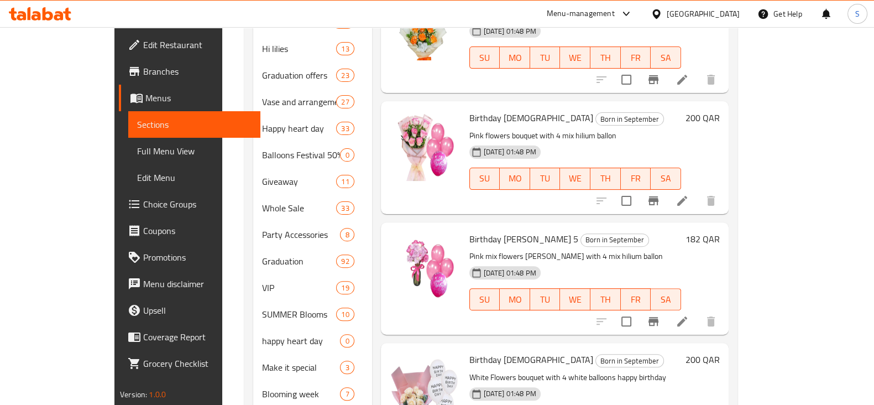
scroll to position [439, 0]
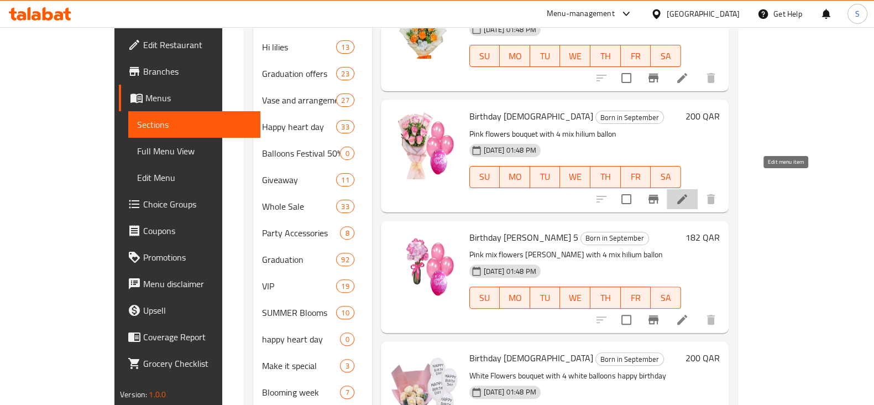
click at [689, 192] on icon at bounding box center [681, 198] width 13 height 13
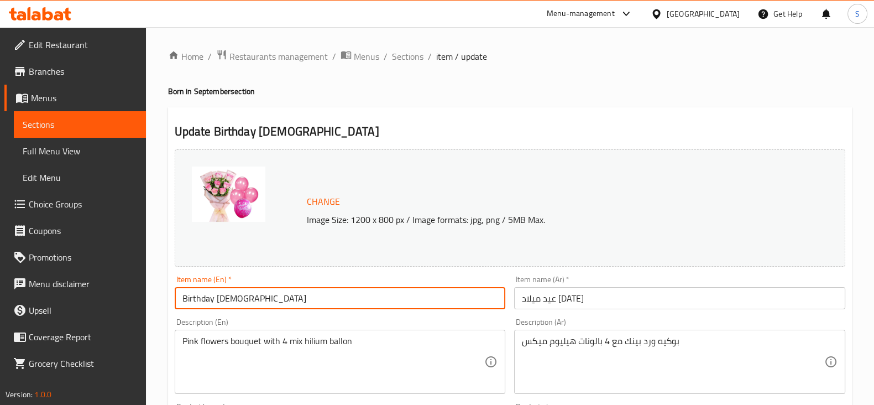
drag, startPoint x: 243, startPoint y: 295, endPoint x: 216, endPoint y: 298, distance: 27.3
click at [216, 298] on input "Birthday [DEMOGRAPHIC_DATA]" at bounding box center [340, 298] width 331 height 22
type input "Birthday 4"
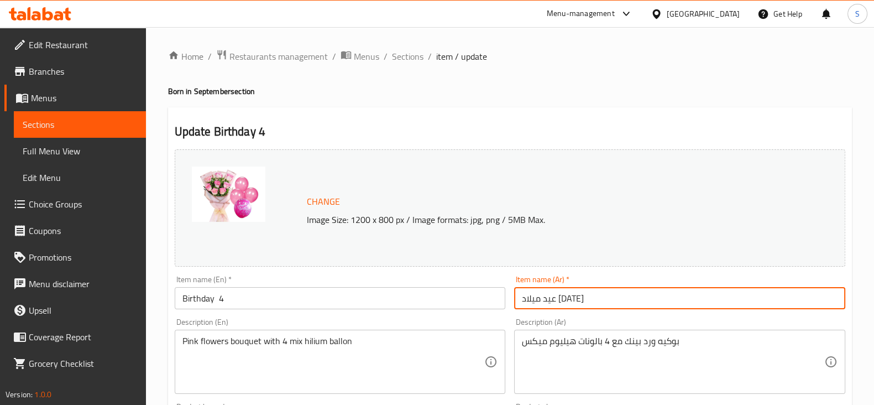
drag, startPoint x: 544, startPoint y: 301, endPoint x: 528, endPoint y: 298, distance: 15.7
click at [528, 298] on input "عيد ميلاد [DATE]" at bounding box center [679, 298] width 331 height 22
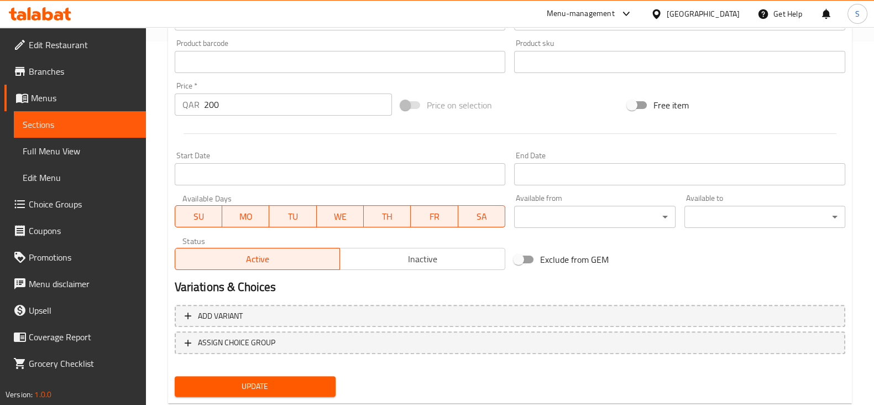
scroll to position [392, 0]
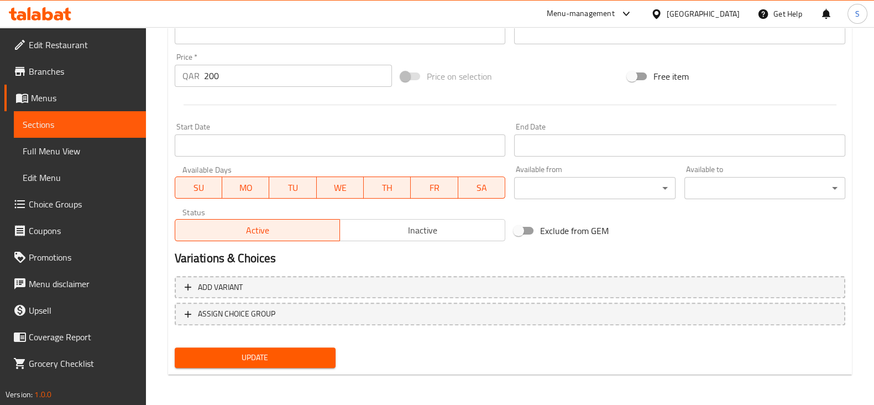
type input "عيد ميلاد 4"
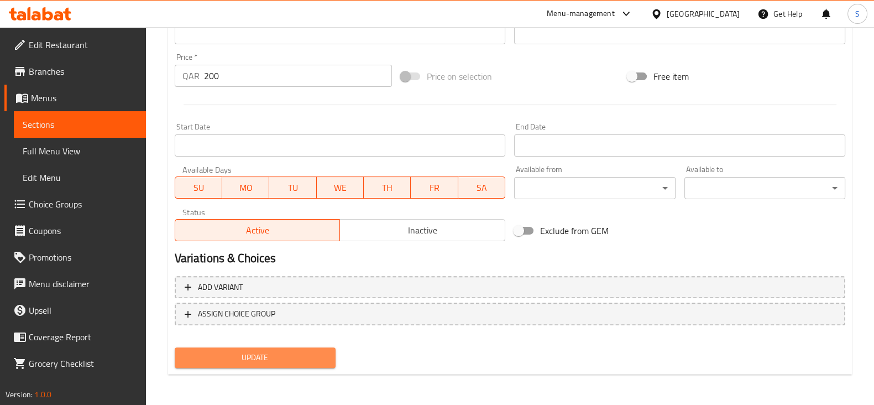
click at [247, 355] on span "Update" at bounding box center [254, 357] width 143 height 14
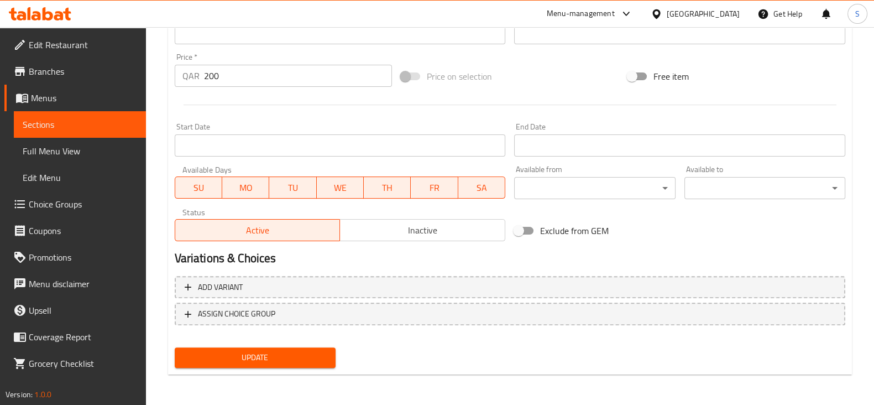
scroll to position [0, 0]
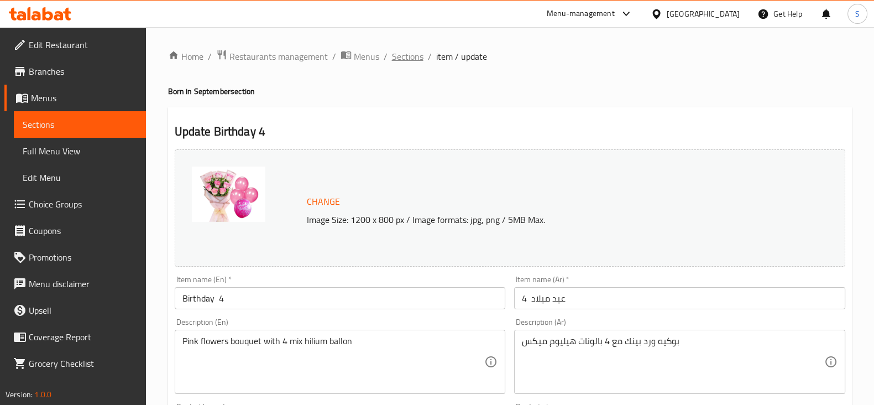
click at [398, 60] on span "Sections" at bounding box center [408, 56] width 32 height 13
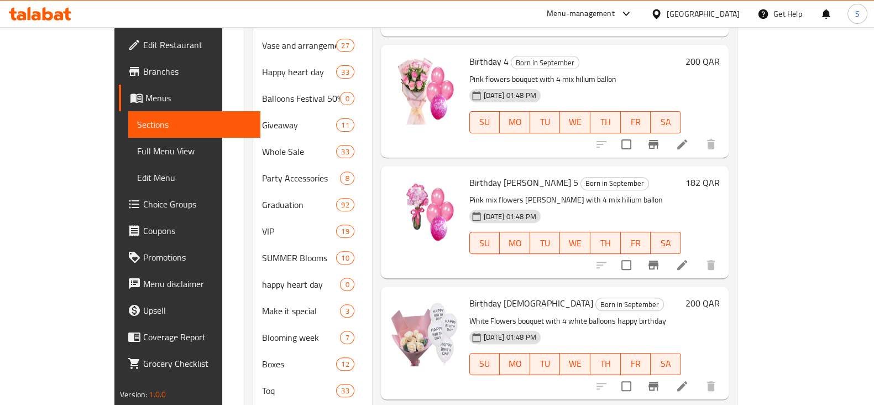
scroll to position [500, 0]
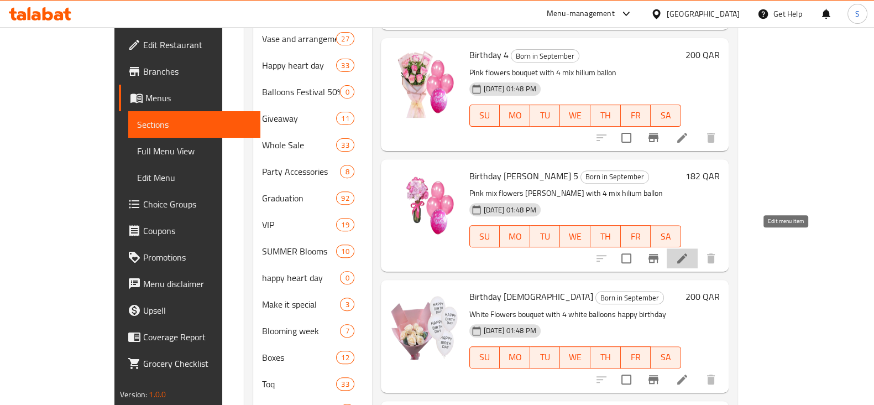
click at [689, 251] on icon at bounding box center [681, 257] width 13 height 13
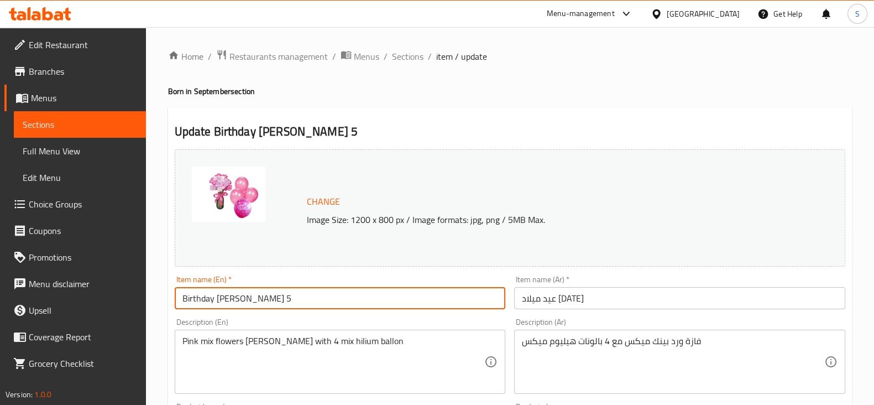
drag, startPoint x: 241, startPoint y: 300, endPoint x: 216, endPoint y: 298, distance: 25.4
click at [216, 298] on input "Birthday [PERSON_NAME] 5" at bounding box center [340, 298] width 331 height 22
type input "Birthday 5"
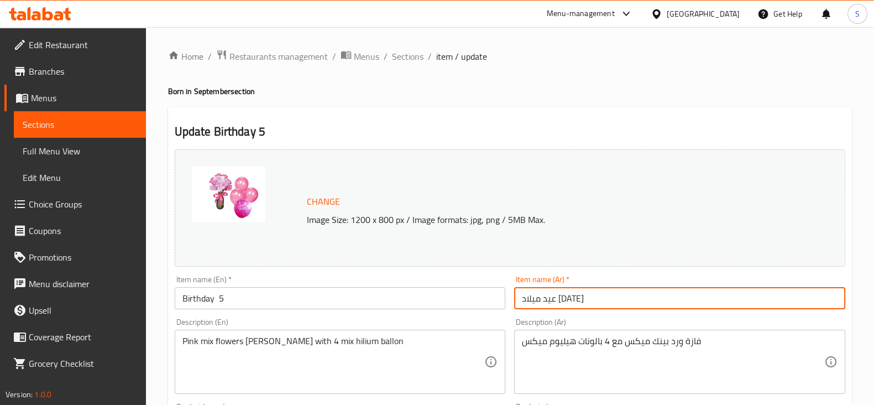
drag, startPoint x: 541, startPoint y: 298, endPoint x: 532, endPoint y: 300, distance: 8.9
click at [532, 300] on input "عيد ميلاد [DATE]" at bounding box center [679, 298] width 331 height 22
click at [542, 299] on input "عيد ميلاد [DATE]" at bounding box center [679, 298] width 331 height 22
drag, startPoint x: 542, startPoint y: 299, endPoint x: 534, endPoint y: 300, distance: 7.8
click at [534, 300] on input "عيد ميلاد [DATE]" at bounding box center [679, 298] width 331 height 22
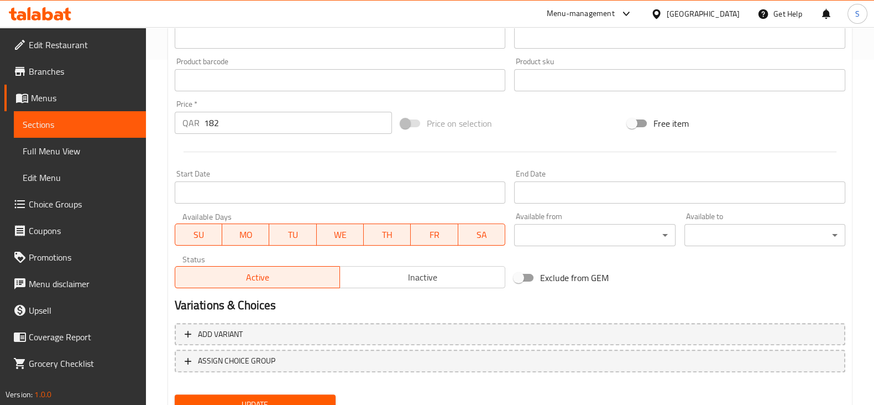
scroll to position [392, 0]
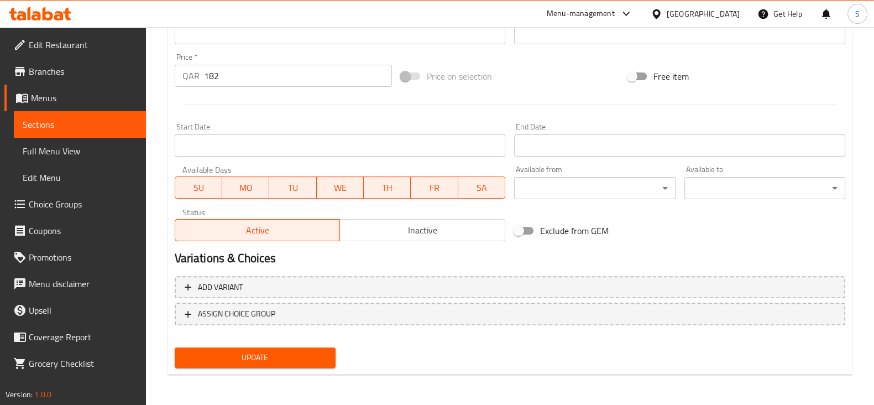
type input "عيد ميلاد 5"
click at [258, 350] on span "Update" at bounding box center [254, 357] width 143 height 14
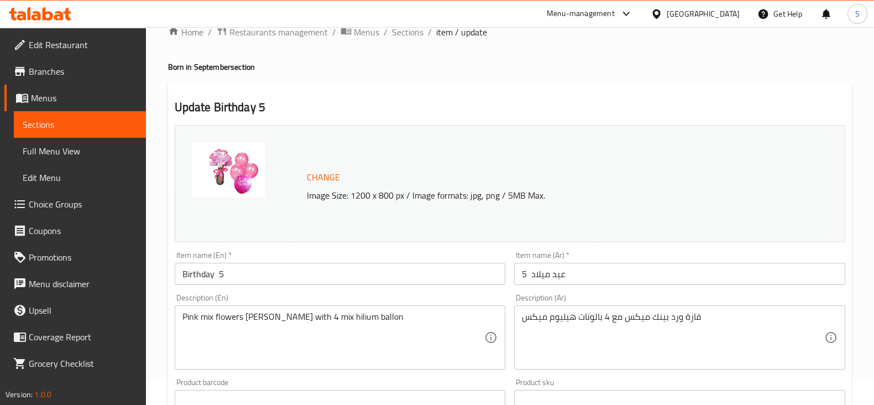
scroll to position [0, 0]
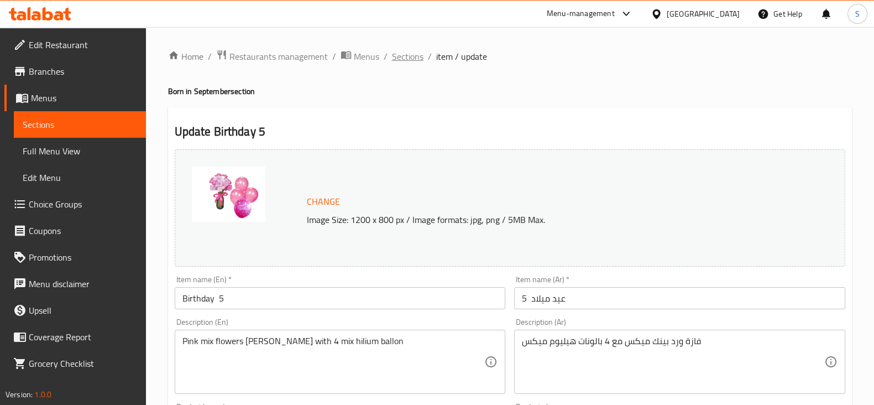
click at [397, 57] on span "Sections" at bounding box center [408, 56] width 32 height 13
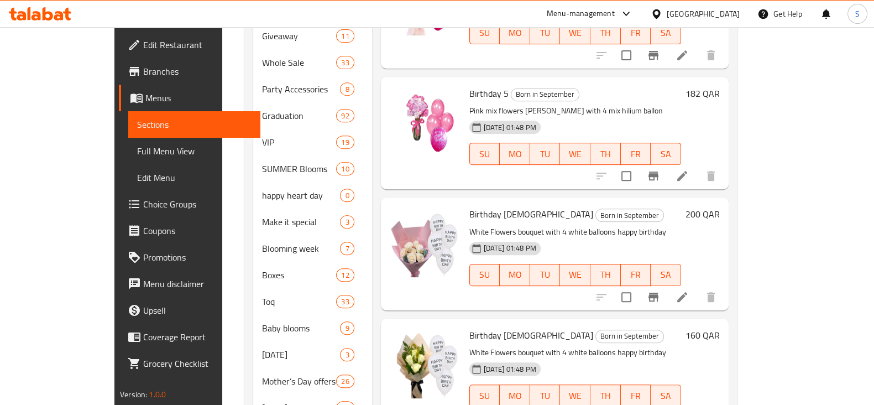
scroll to position [588, 0]
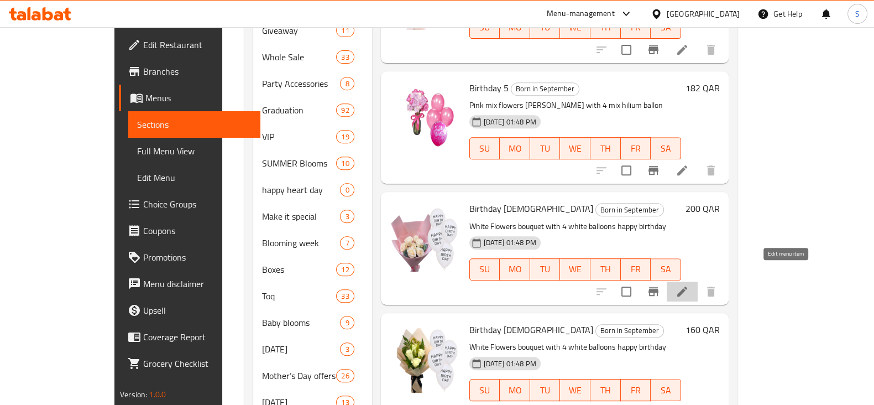
click at [687, 286] on icon at bounding box center [682, 291] width 10 height 10
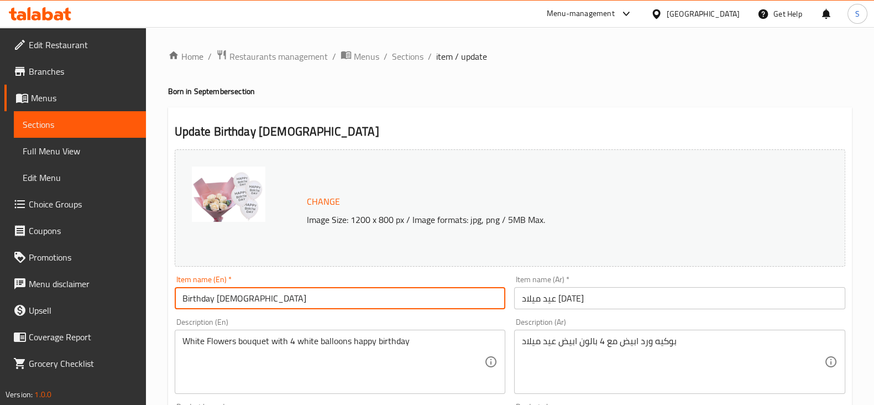
drag, startPoint x: 243, startPoint y: 298, endPoint x: 217, endPoint y: 297, distance: 26.6
click at [217, 297] on input "Birthday [DEMOGRAPHIC_DATA]" at bounding box center [340, 298] width 331 height 22
type input "Birthday 6"
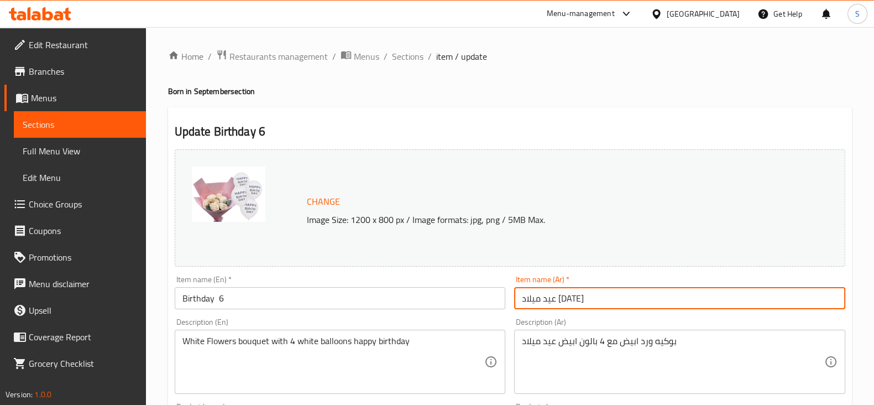
drag, startPoint x: 543, startPoint y: 298, endPoint x: 528, endPoint y: 300, distance: 14.5
click at [528, 300] on input "عيد ميلاد [DATE]" at bounding box center [679, 298] width 331 height 22
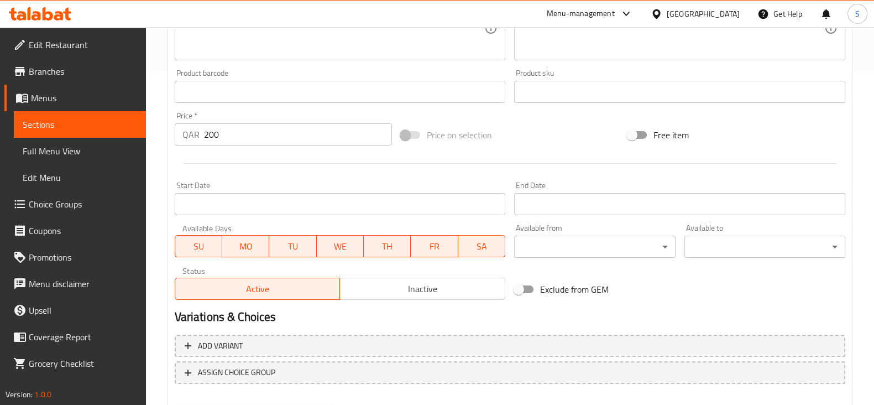
scroll to position [381, 0]
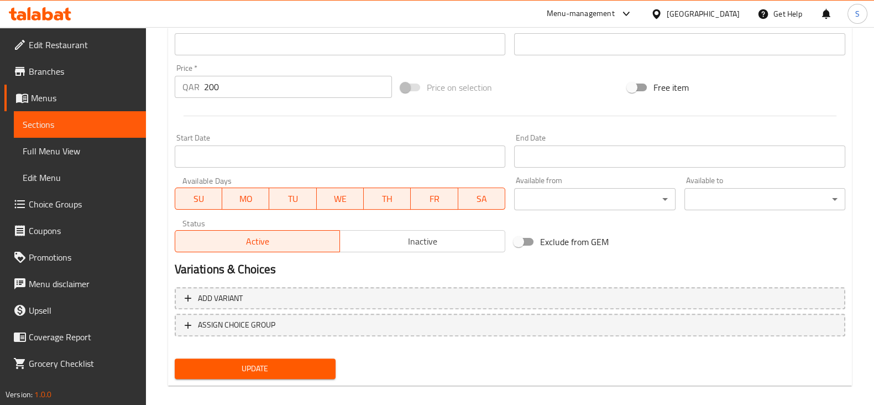
type input "عيد ميلاد 6"
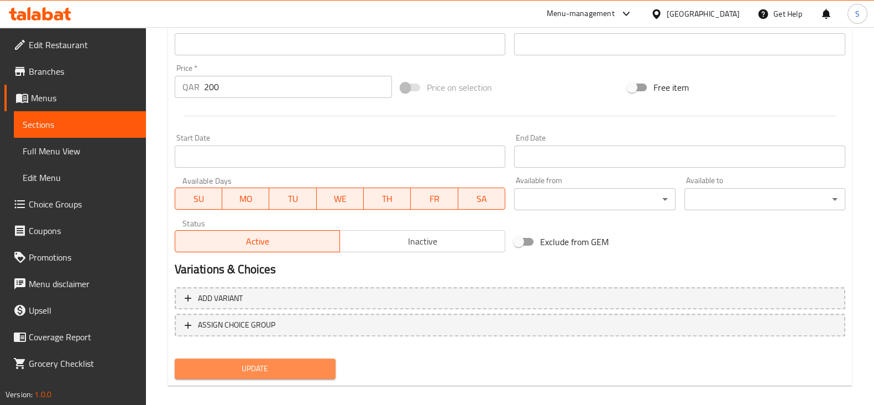
click at [225, 374] on span "Update" at bounding box center [254, 368] width 143 height 14
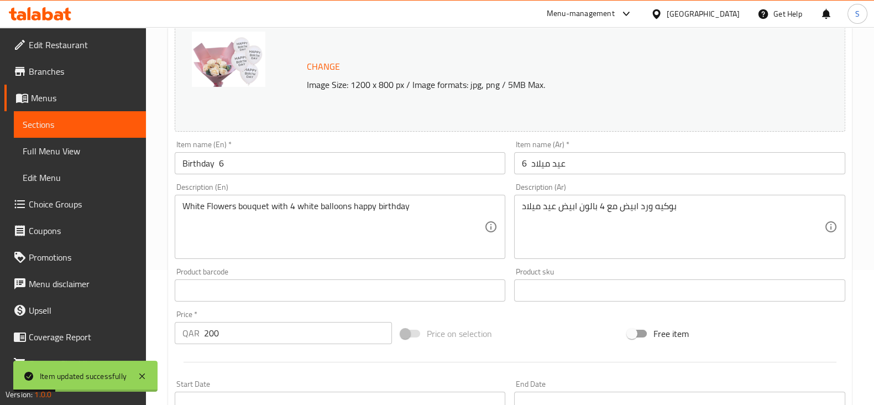
scroll to position [0, 0]
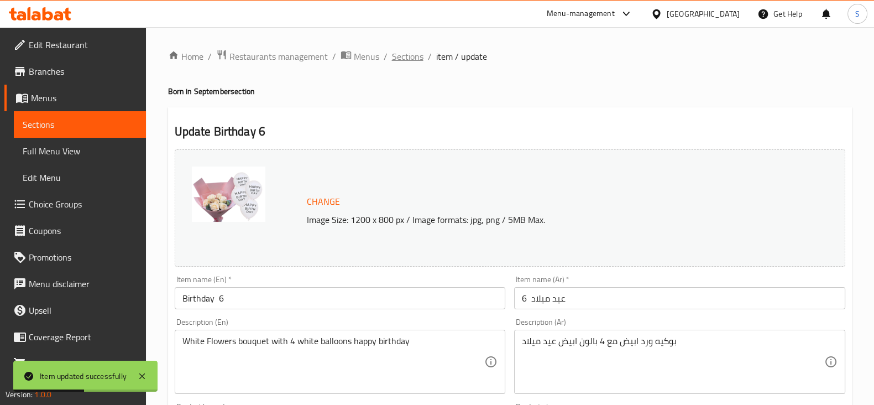
click at [400, 59] on span "Sections" at bounding box center [408, 56] width 32 height 13
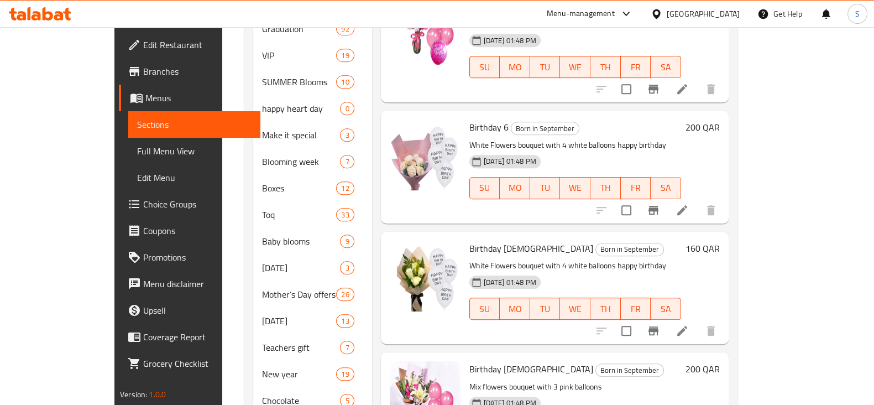
scroll to position [677, 0]
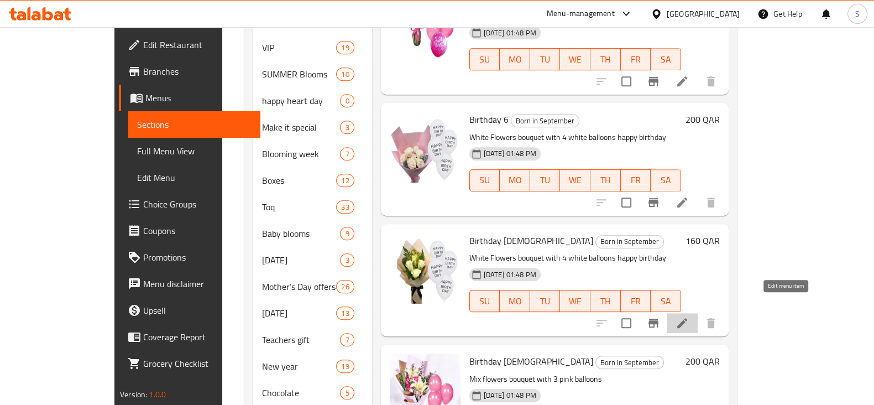
click at [689, 316] on icon at bounding box center [681, 322] width 13 height 13
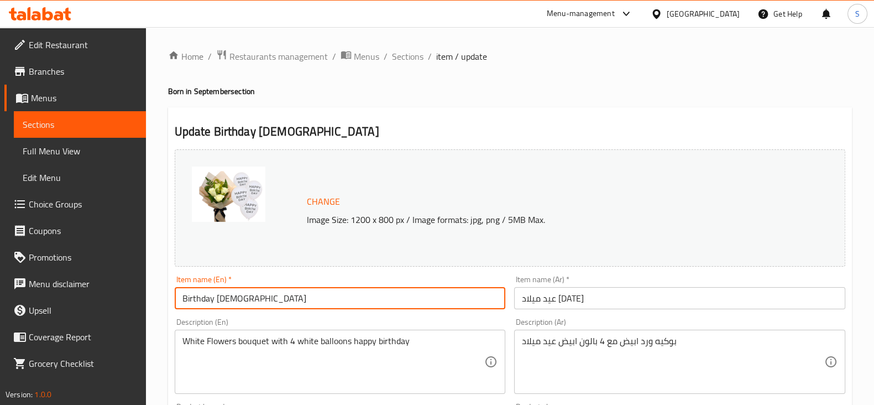
drag, startPoint x: 243, startPoint y: 297, endPoint x: 216, endPoint y: 300, distance: 26.7
click at [216, 300] on input "Birthday [DEMOGRAPHIC_DATA]" at bounding box center [340, 298] width 331 height 22
type input "Birthday 7"
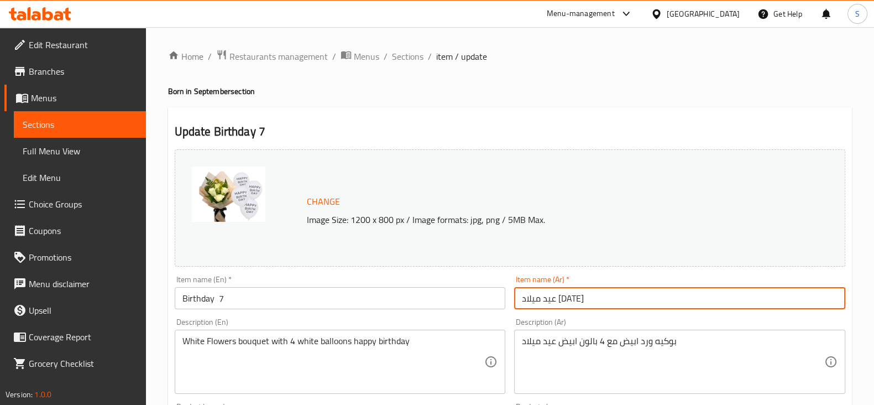
drag, startPoint x: 544, startPoint y: 298, endPoint x: 529, endPoint y: 298, distance: 15.5
click at [529, 298] on input "عيد ميلاد [DATE]" at bounding box center [679, 298] width 331 height 22
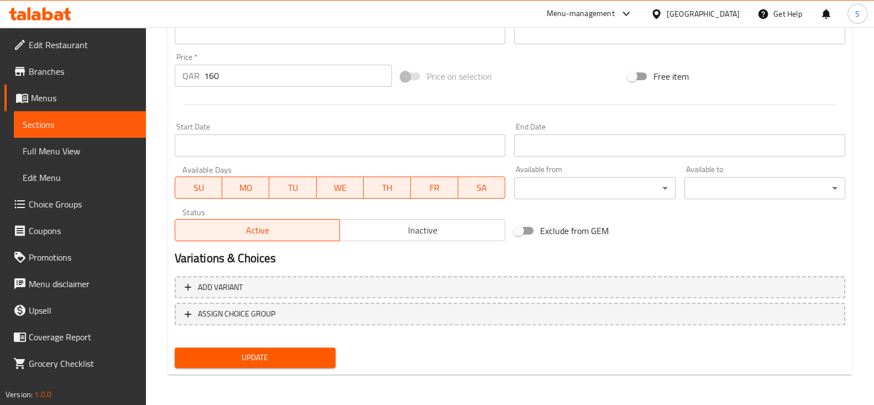
type input "عيد ميلاد 7"
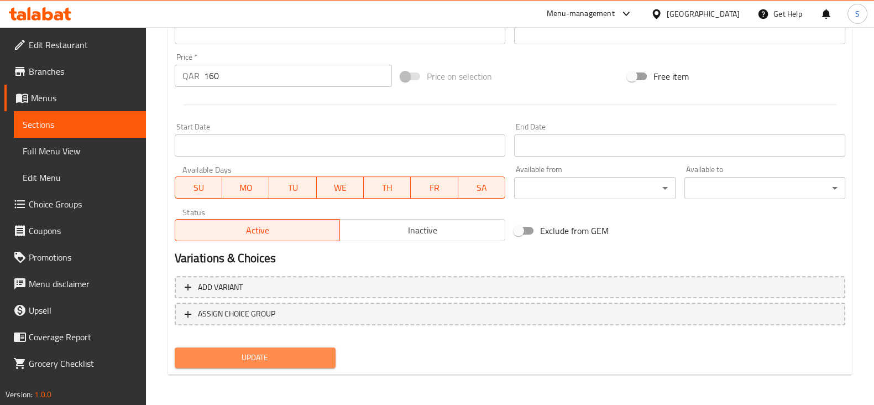
click at [263, 361] on span "Update" at bounding box center [254, 357] width 143 height 14
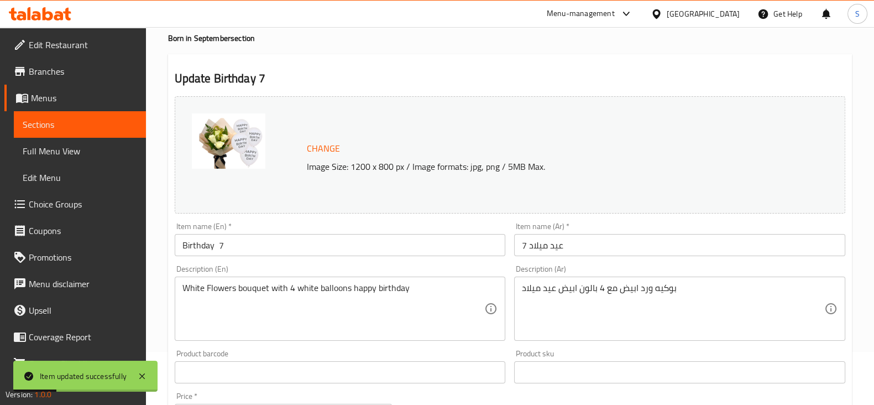
scroll to position [0, 0]
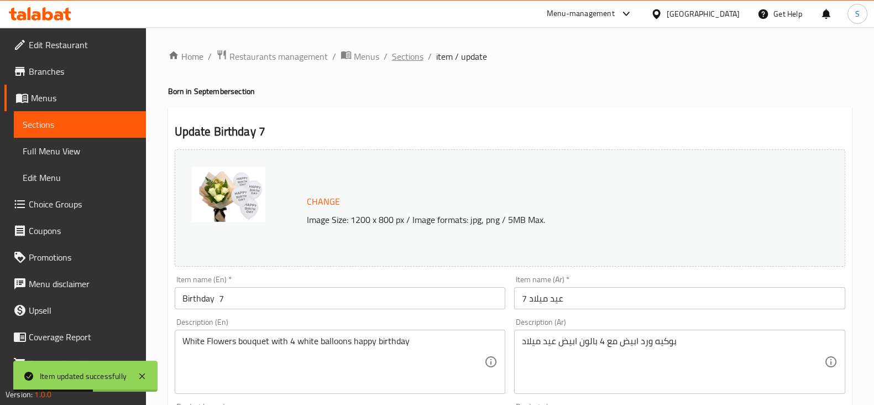
click at [407, 60] on span "Sections" at bounding box center [408, 56] width 32 height 13
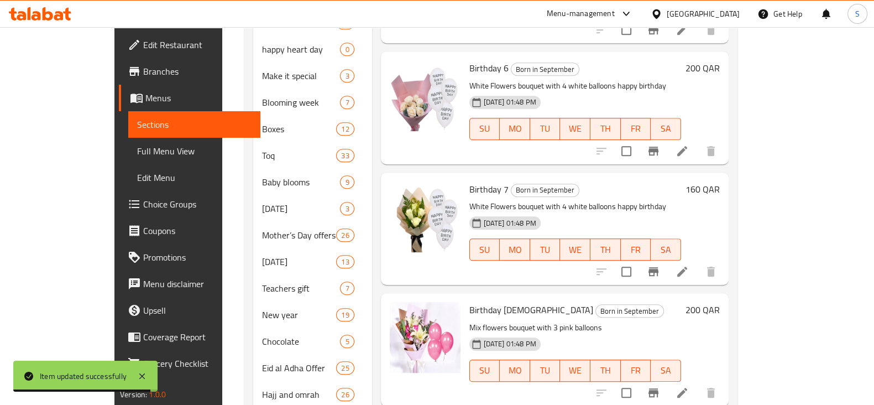
scroll to position [776, 0]
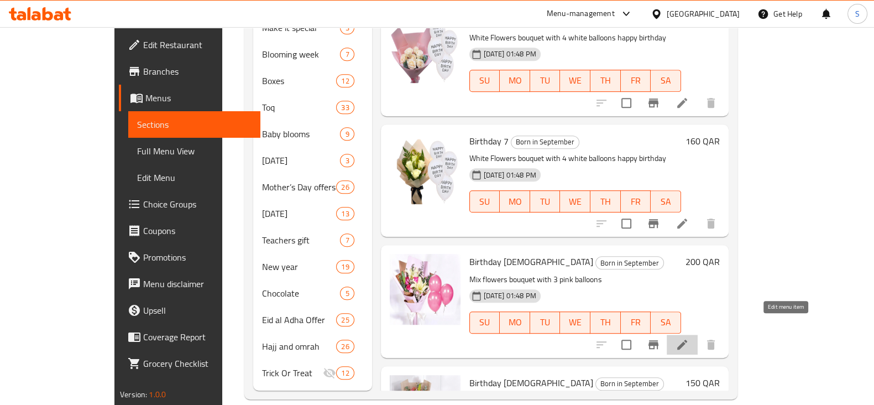
click at [689, 338] on icon at bounding box center [681, 344] width 13 height 13
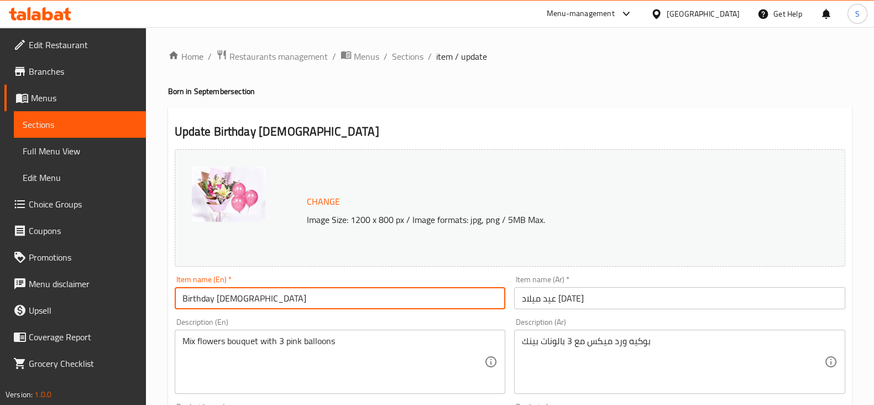
drag, startPoint x: 243, startPoint y: 298, endPoint x: 216, endPoint y: 297, distance: 27.7
click at [216, 297] on input "Birthday [DEMOGRAPHIC_DATA]" at bounding box center [340, 298] width 331 height 22
type input "Birthday 8"
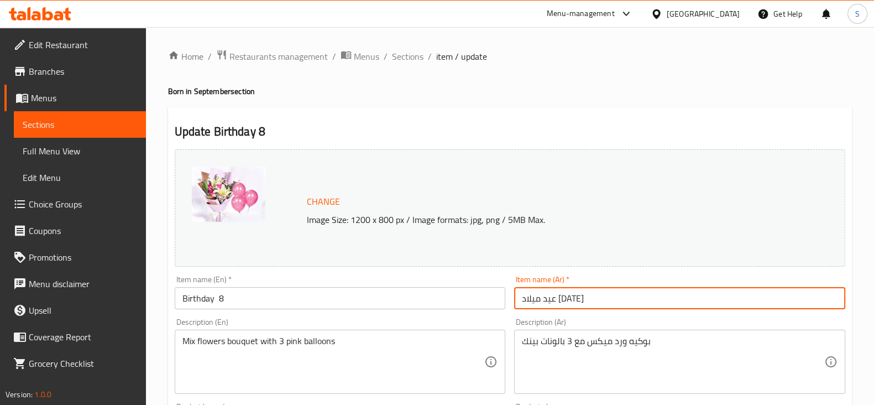
drag, startPoint x: 545, startPoint y: 297, endPoint x: 528, endPoint y: 300, distance: 17.3
click at [528, 300] on input "عيد ميلاد [DATE]" at bounding box center [679, 298] width 331 height 22
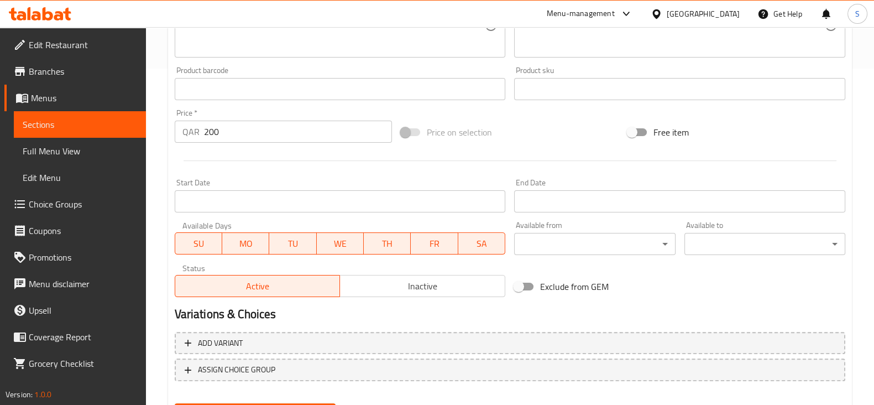
scroll to position [392, 0]
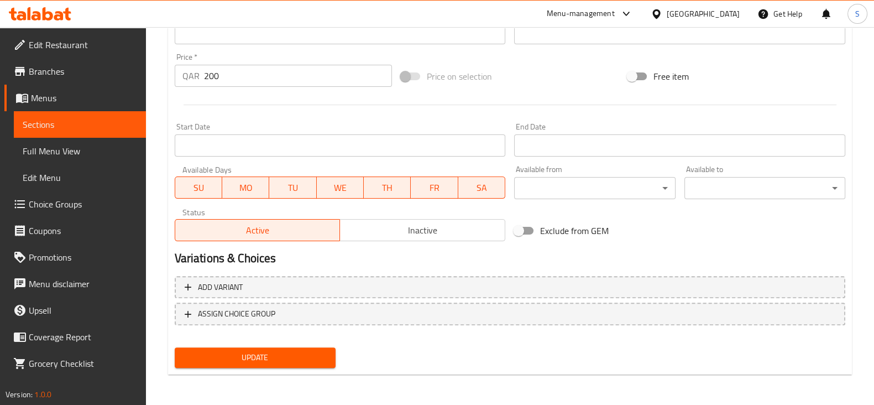
type input "عيد ميلاد 8"
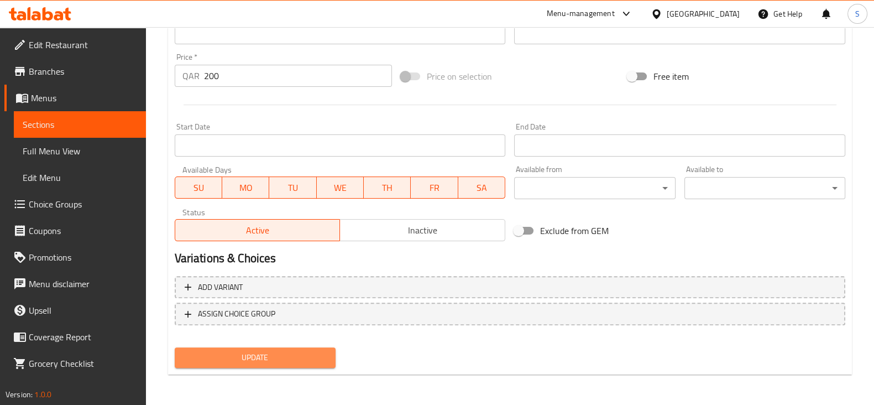
click at [209, 355] on span "Update" at bounding box center [254, 357] width 143 height 14
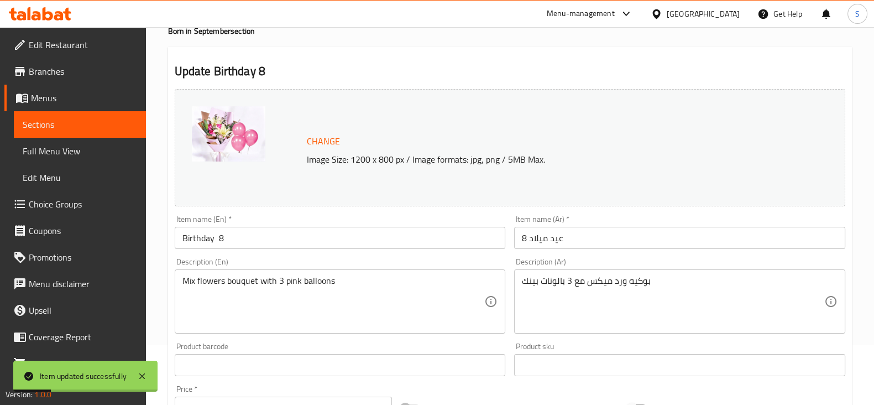
scroll to position [0, 0]
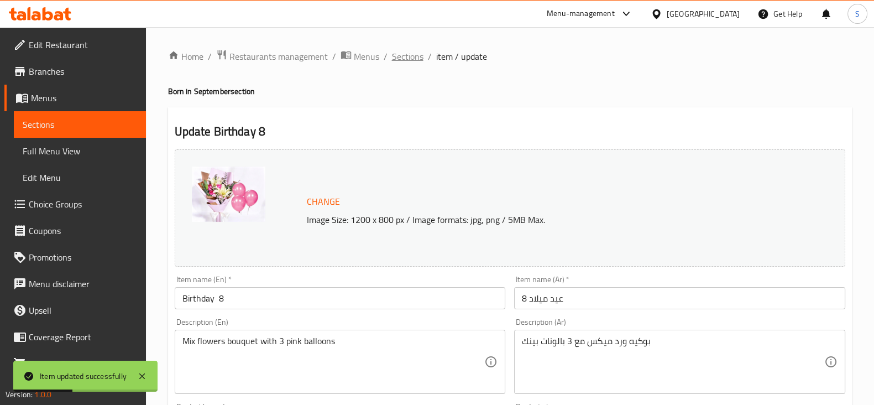
click at [406, 56] on span "Sections" at bounding box center [408, 56] width 32 height 13
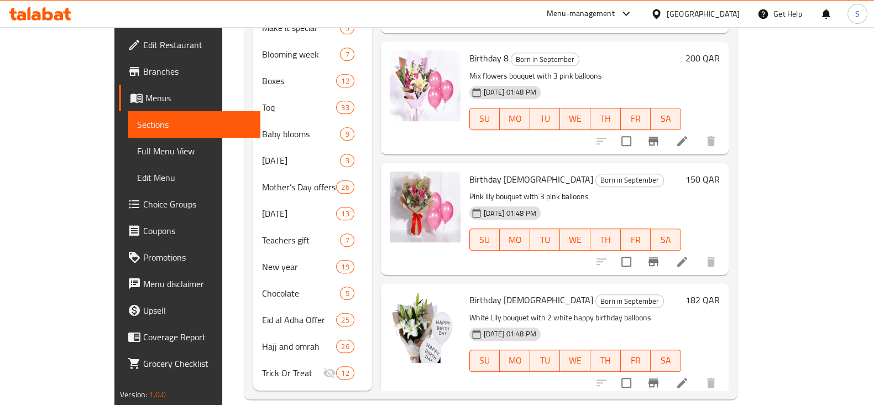
scroll to position [209, 0]
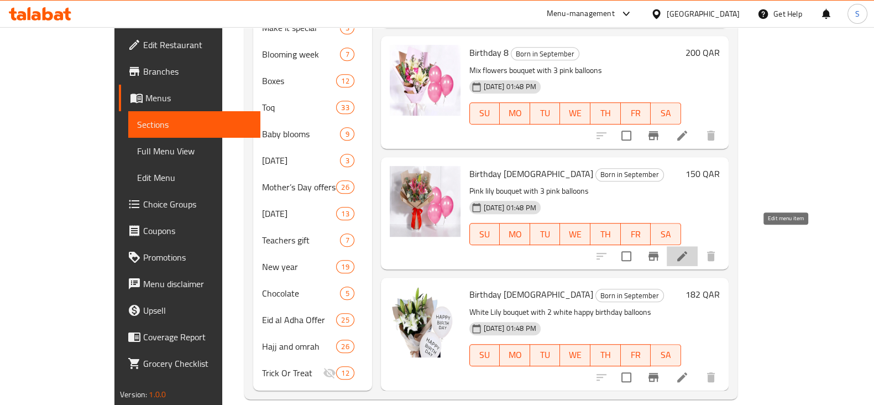
click at [689, 249] on icon at bounding box center [681, 255] width 13 height 13
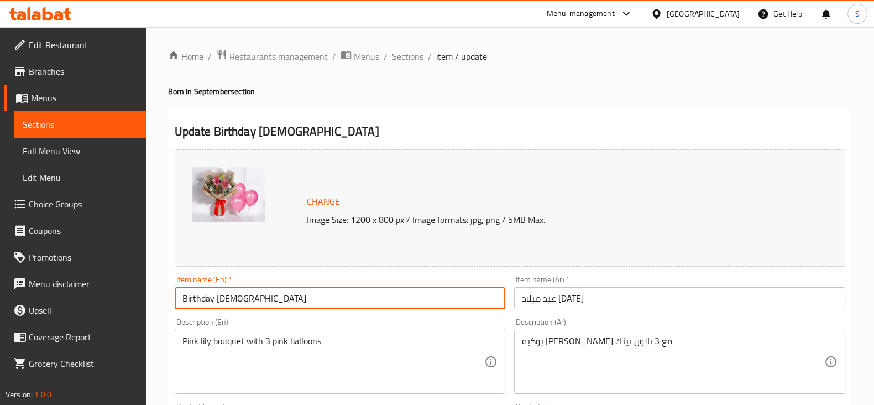
drag, startPoint x: 243, startPoint y: 297, endPoint x: 213, endPoint y: 298, distance: 29.9
click at [213, 298] on input "Birthday [DEMOGRAPHIC_DATA]" at bounding box center [340, 298] width 331 height 22
type input "Birthday 9"
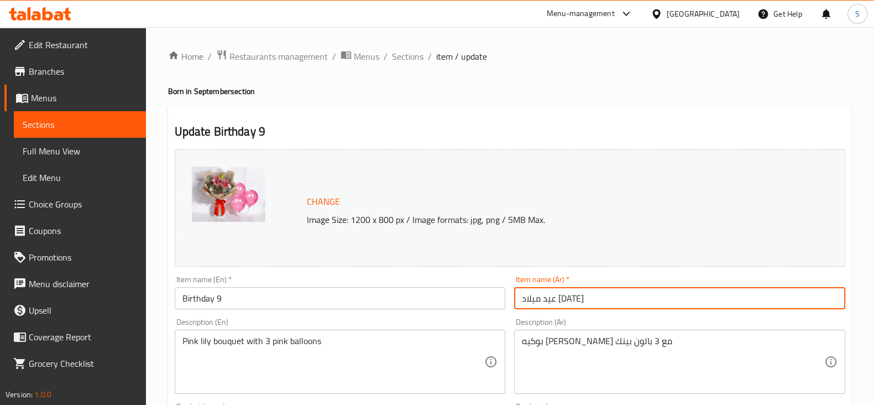
click at [540, 298] on input "عيد ميلاد [DATE]" at bounding box center [679, 298] width 331 height 22
drag, startPoint x: 543, startPoint y: 298, endPoint x: 529, endPoint y: 301, distance: 14.0
click at [529, 301] on input "عيد ميلاد [DATE]" at bounding box center [679, 298] width 331 height 22
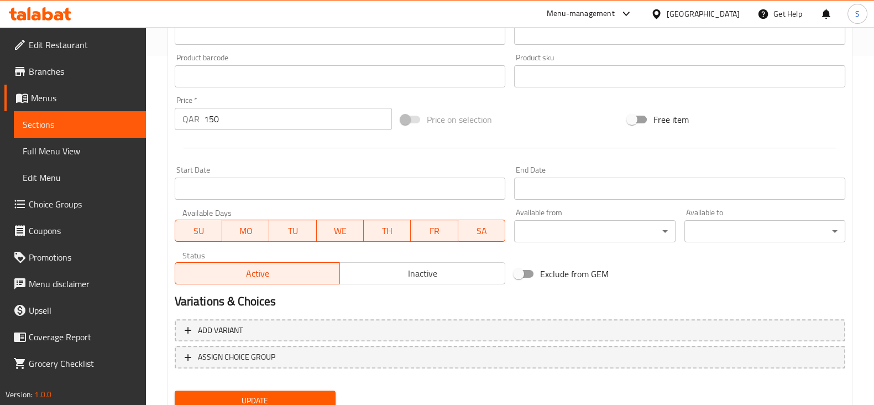
scroll to position [392, 0]
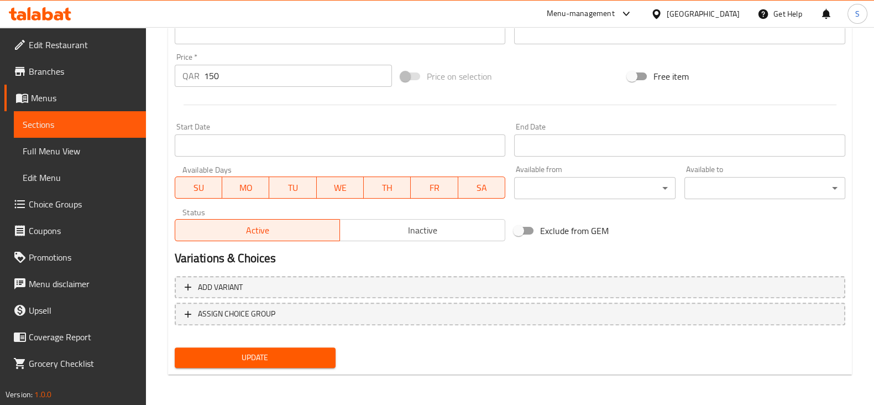
type input "عيد ميلاد 9"
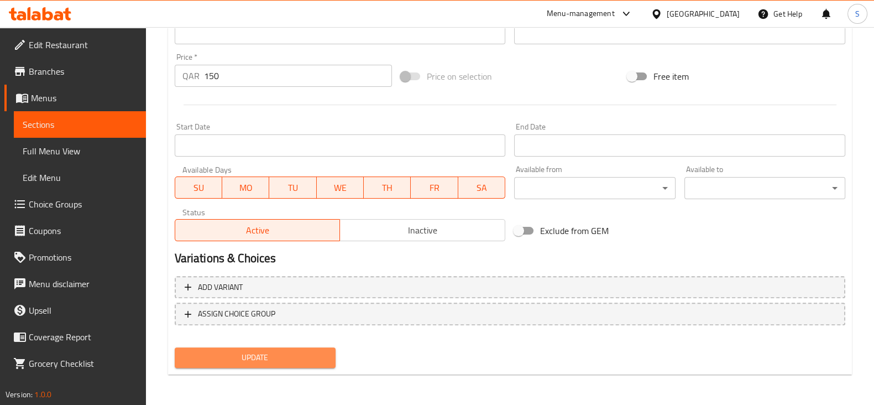
click at [263, 360] on span "Update" at bounding box center [254, 357] width 143 height 14
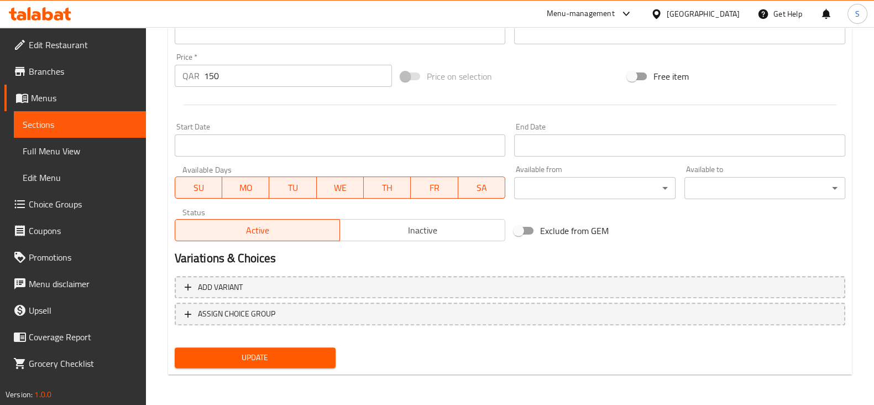
scroll to position [0, 0]
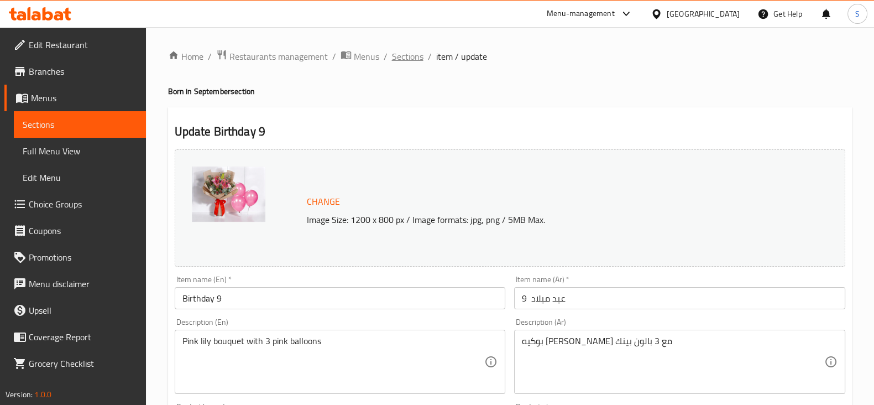
click at [405, 56] on span "Sections" at bounding box center [408, 56] width 32 height 13
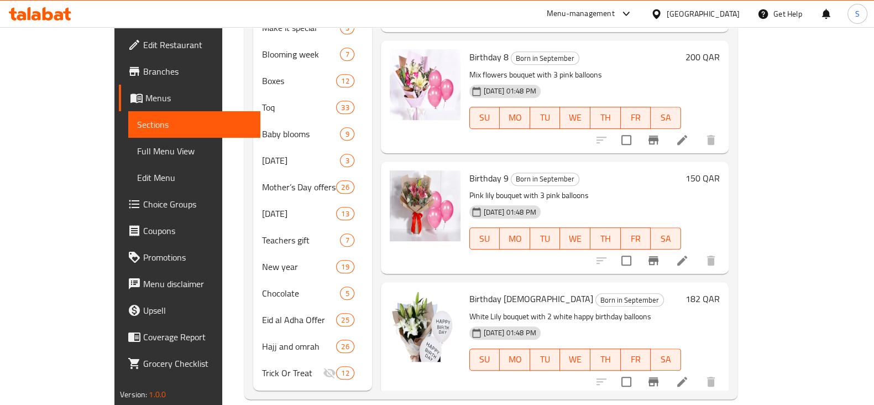
scroll to position [209, 0]
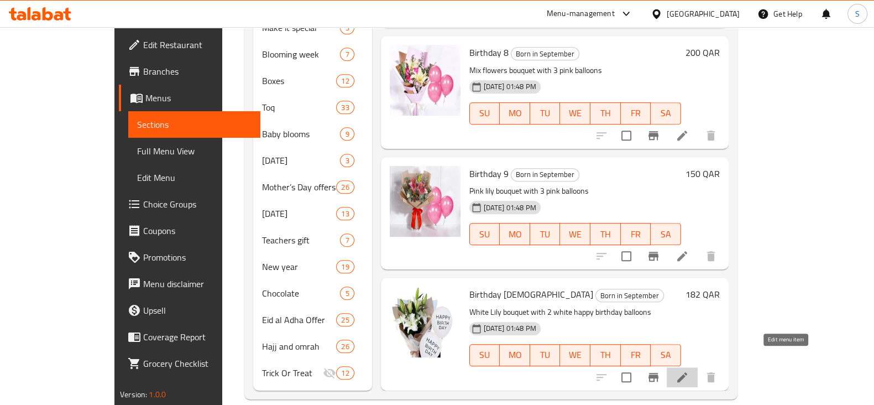
click at [689, 370] on icon at bounding box center [681, 376] width 13 height 13
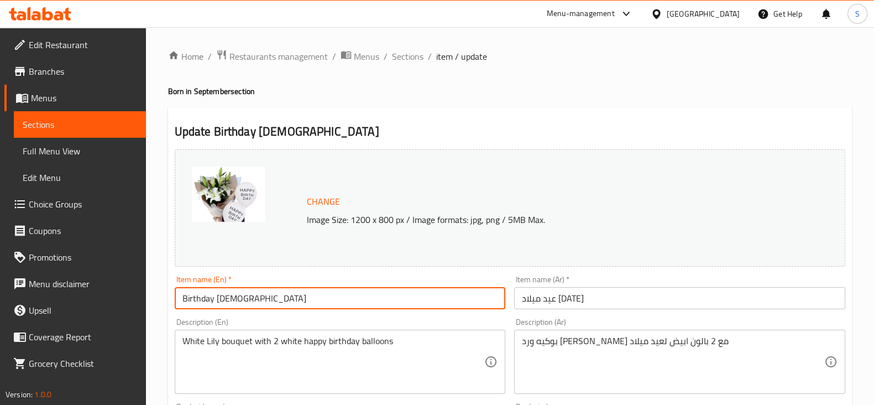
drag, startPoint x: 243, startPoint y: 297, endPoint x: 216, endPoint y: 296, distance: 27.7
click at [216, 296] on input "Birthday [DEMOGRAPHIC_DATA]" at bounding box center [340, 298] width 331 height 22
type input "Birthday 10"
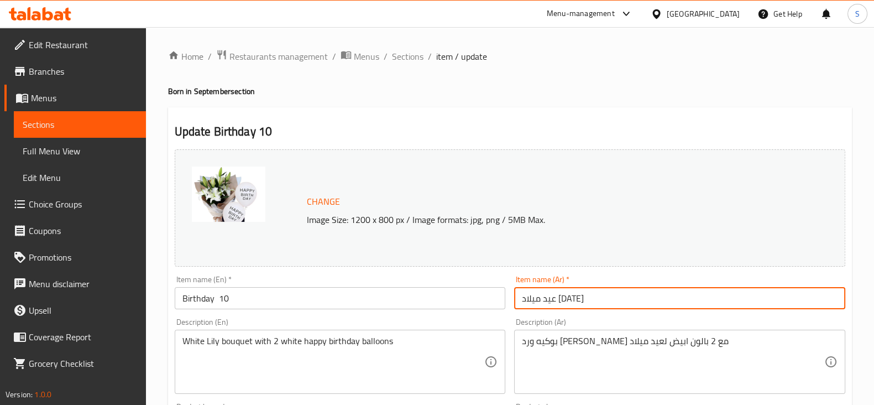
drag, startPoint x: 549, startPoint y: 298, endPoint x: 533, endPoint y: 301, distance: 16.3
click at [533, 301] on input "عيد ميلاد [DATE]" at bounding box center [679, 298] width 331 height 22
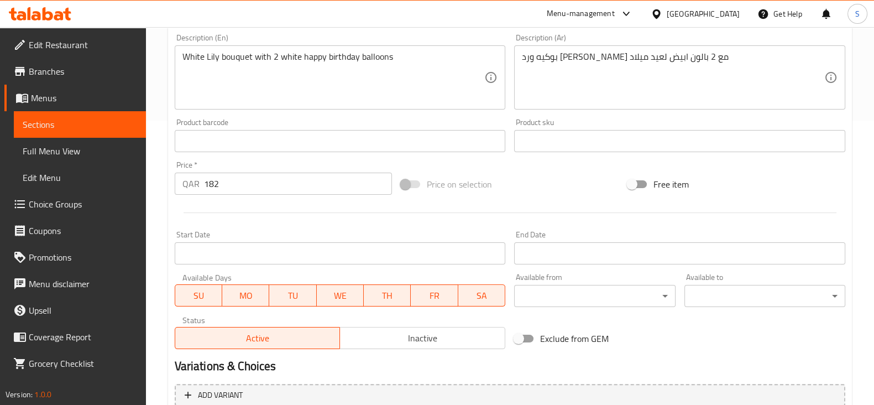
scroll to position [392, 0]
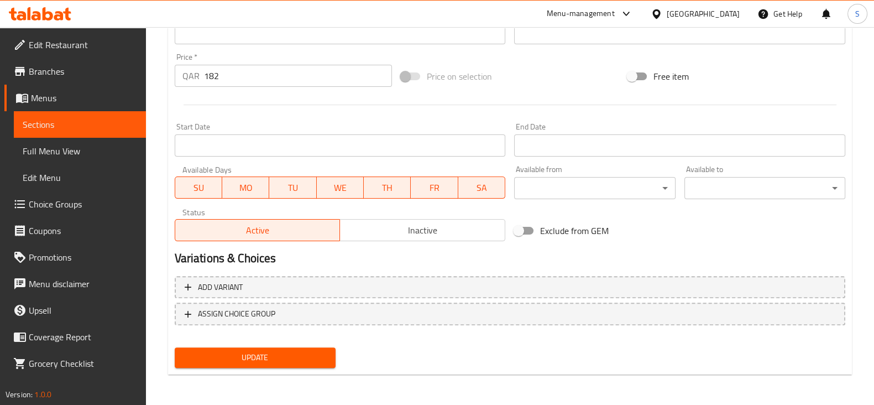
type input "عيد ميلاد 10"
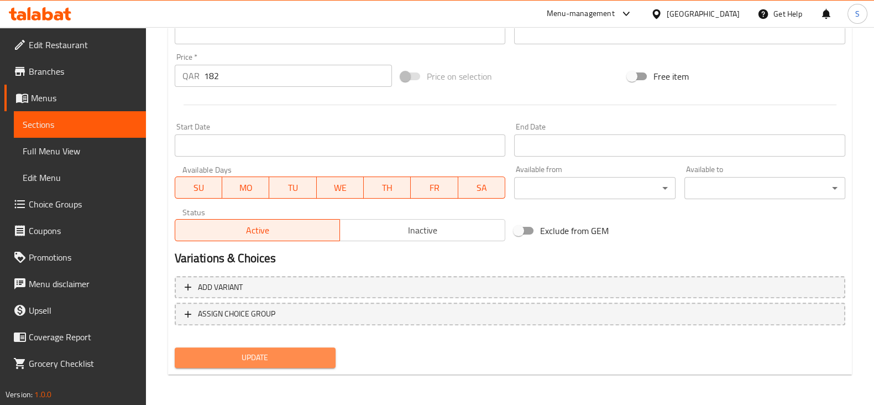
click at [251, 356] on span "Update" at bounding box center [254, 357] width 143 height 14
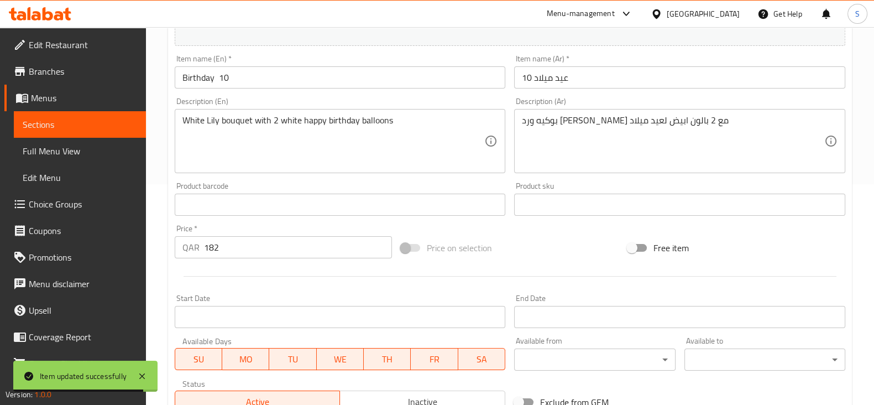
scroll to position [0, 0]
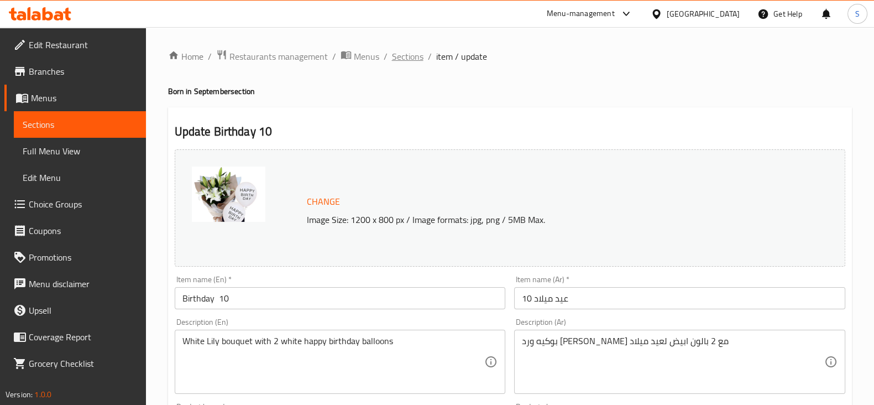
click at [392, 60] on span "Sections" at bounding box center [408, 56] width 32 height 13
